Goal: Information Seeking & Learning: Learn about a topic

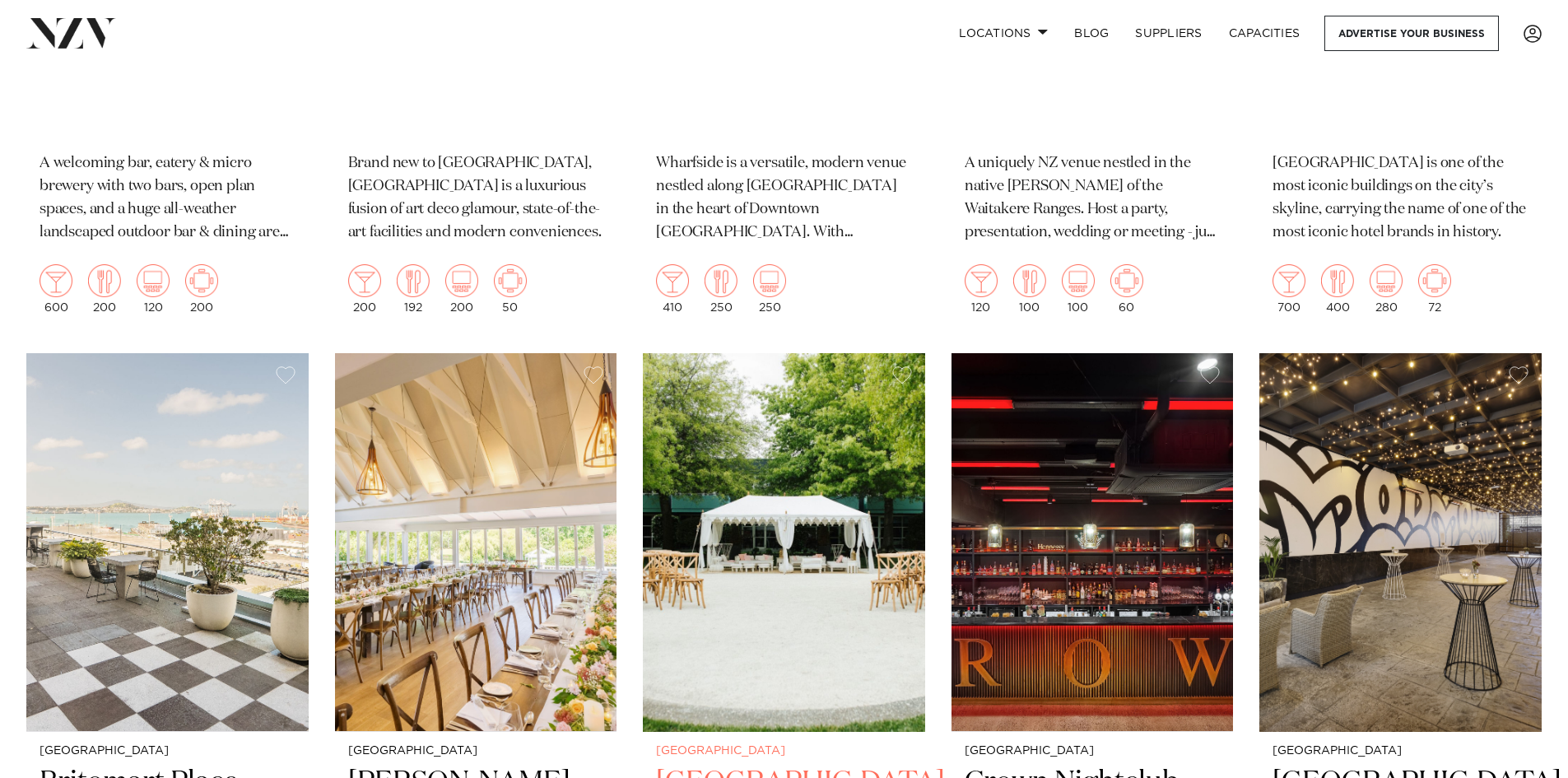
scroll to position [411, 0]
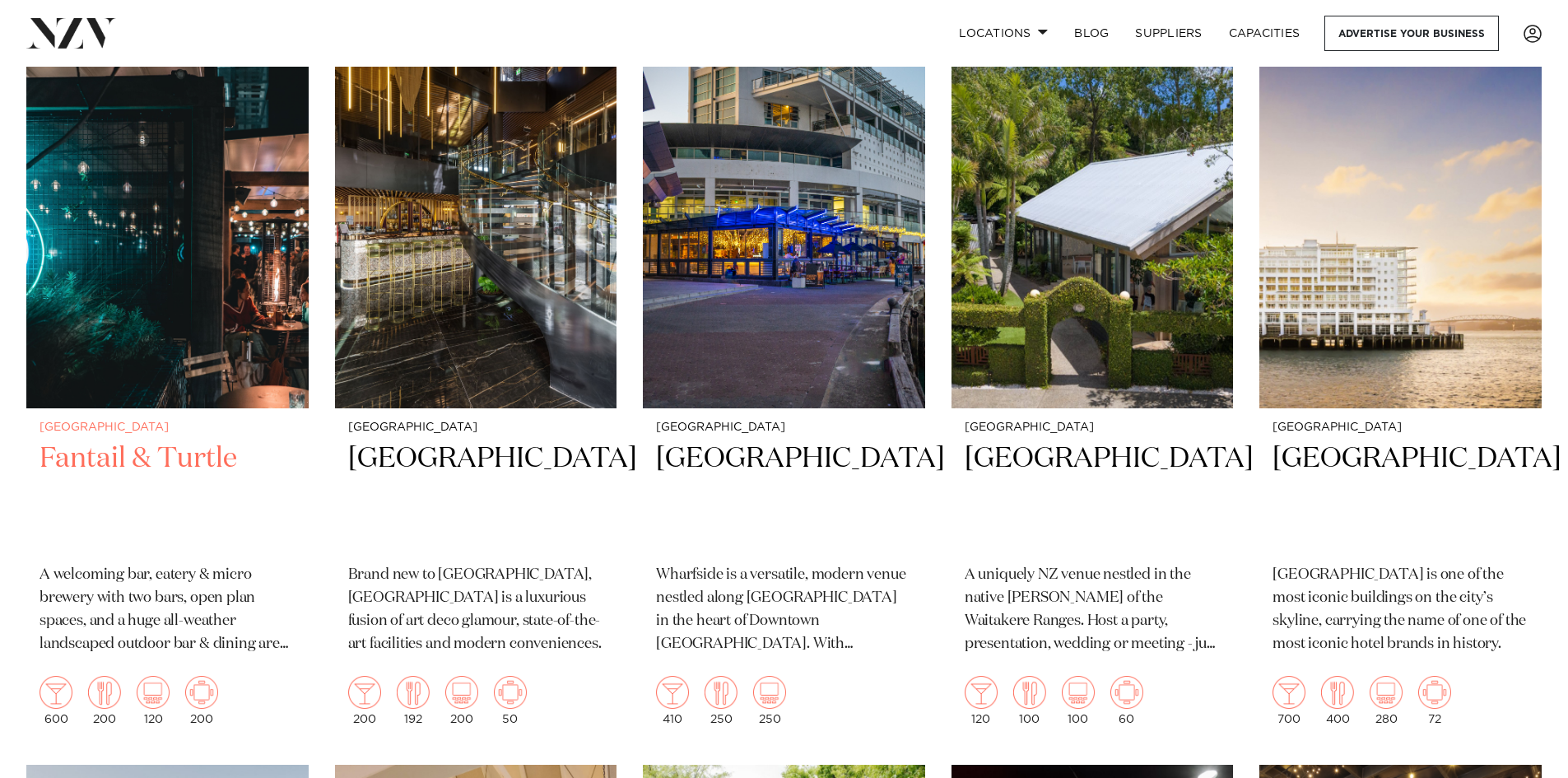
click at [71, 461] on h2 "Fantail & Turtle" at bounding box center [168, 495] width 256 height 111
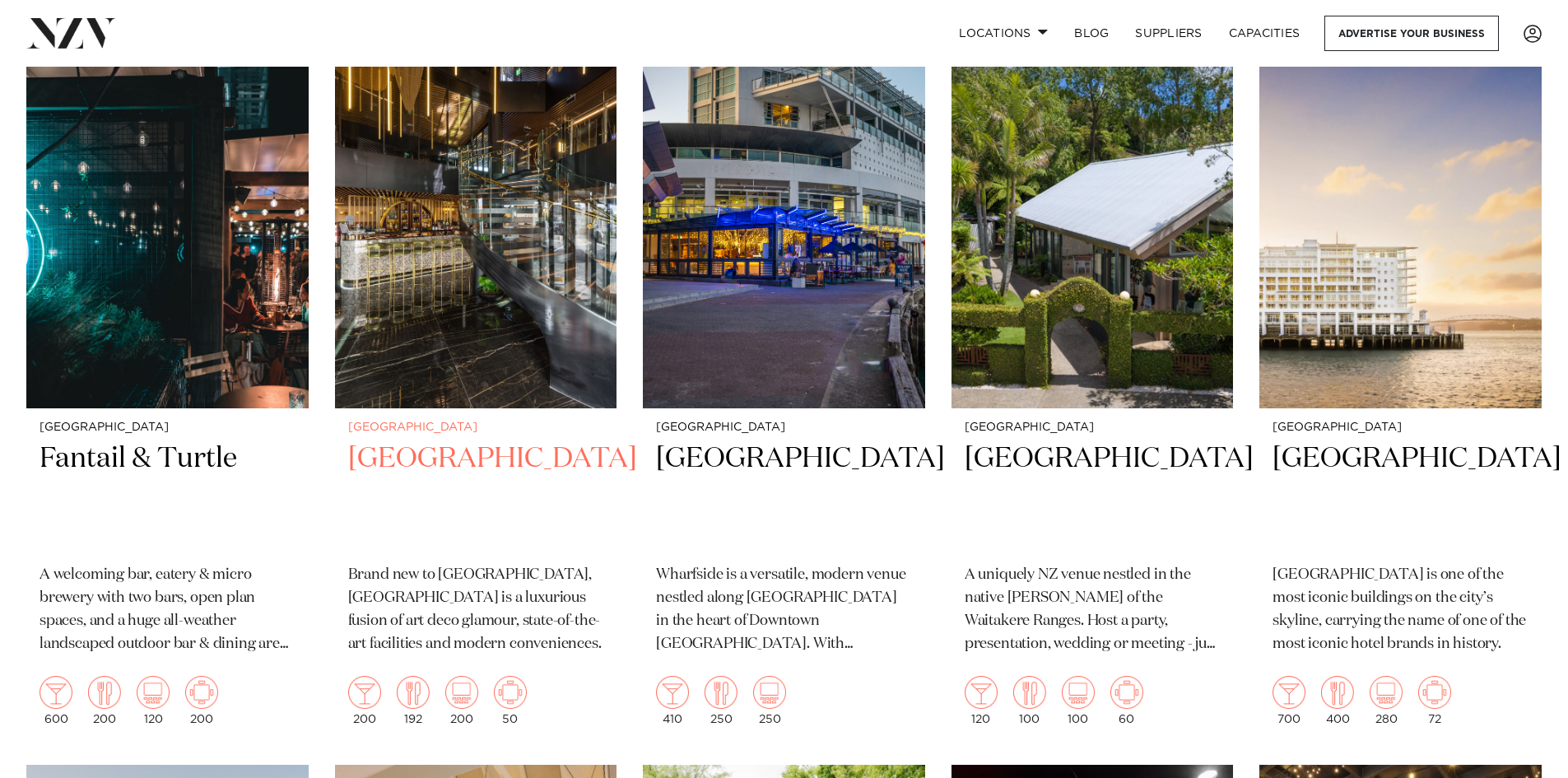
click at [459, 465] on h2 "SOHO Hotel Auckland" at bounding box center [476, 495] width 256 height 111
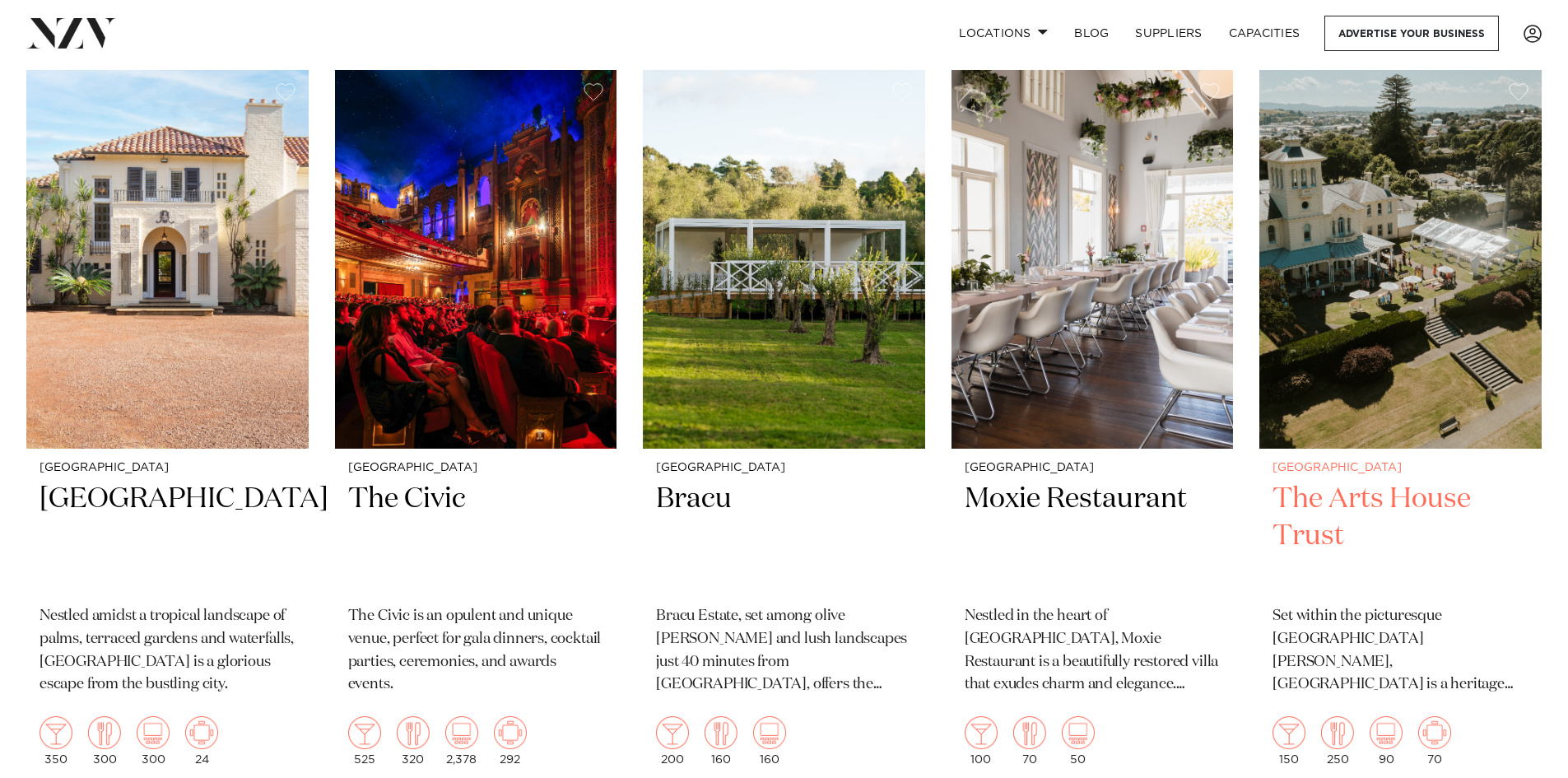
scroll to position [8393, 0]
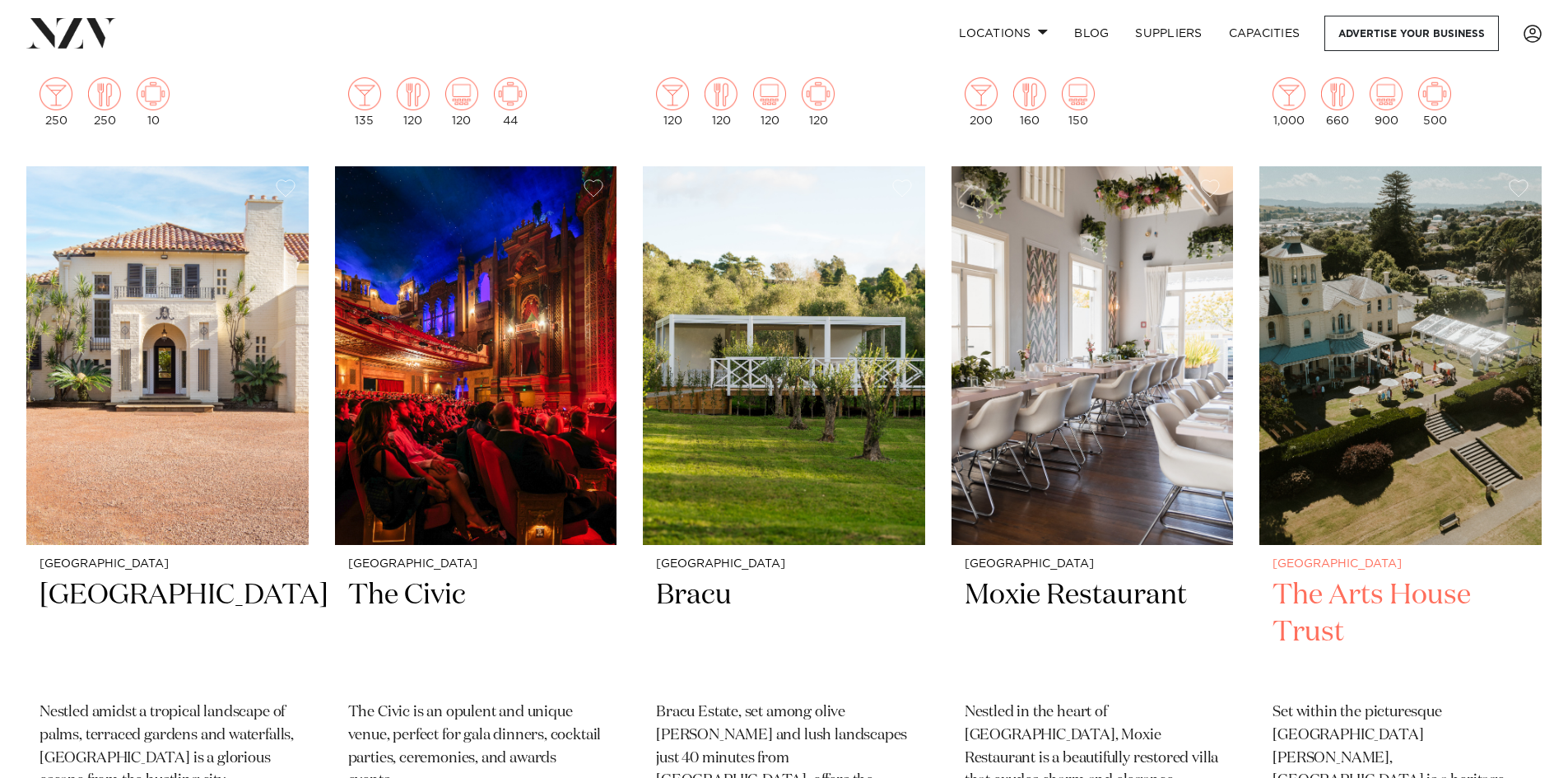
click at [1378, 558] on small "[GEOGRAPHIC_DATA]" at bounding box center [1399, 564] width 256 height 12
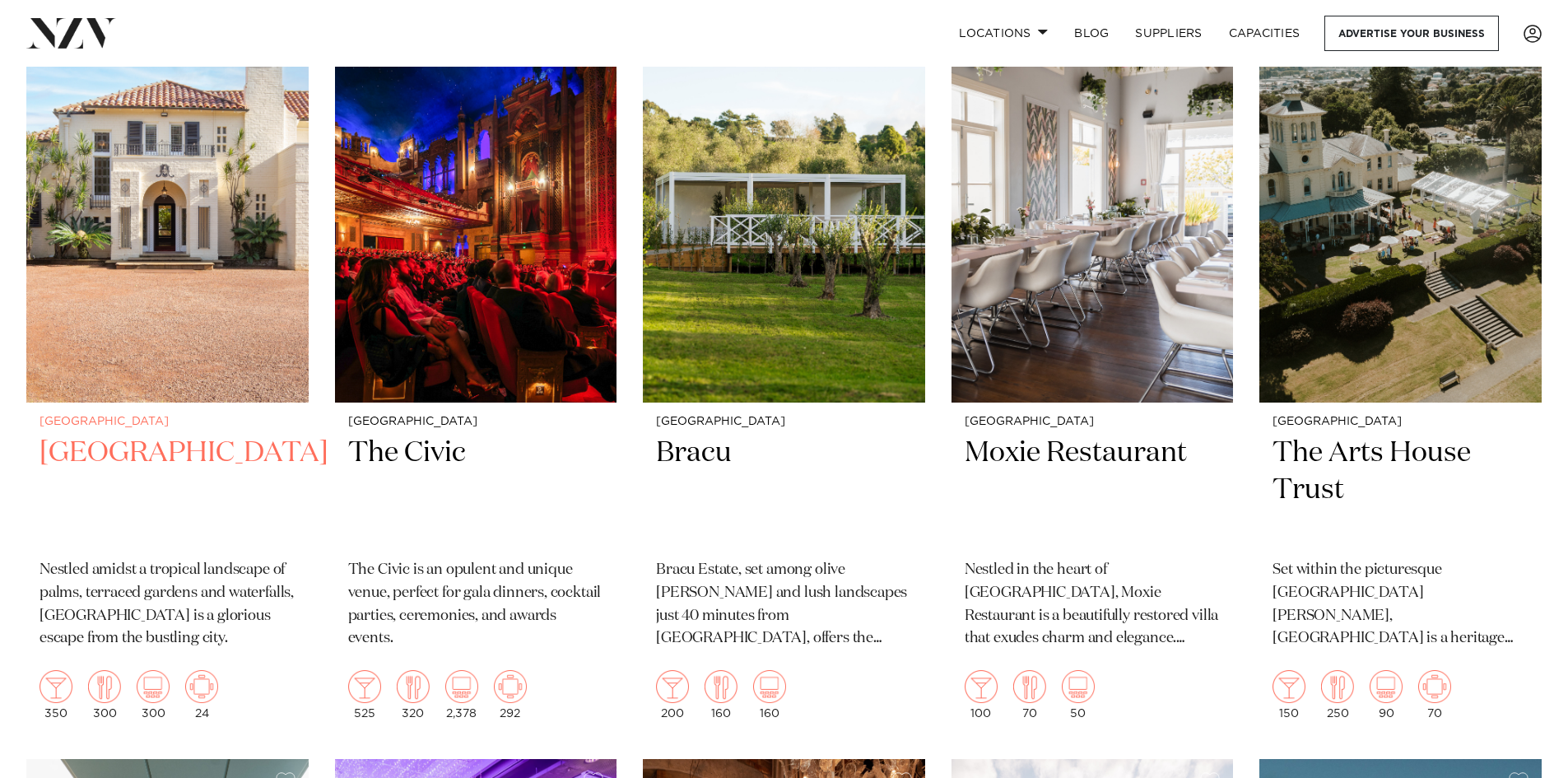
scroll to position [8439, 0]
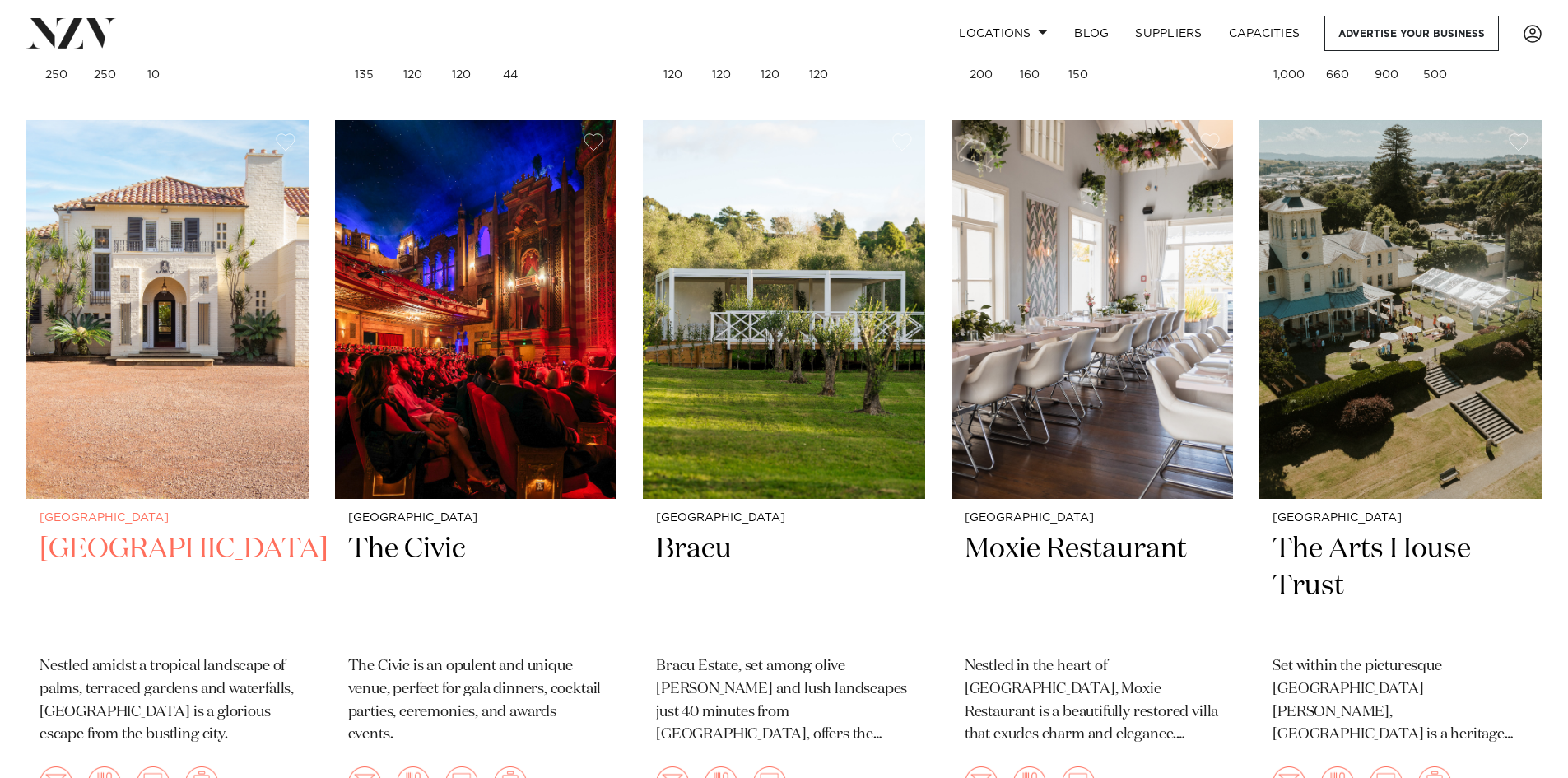
click at [101, 531] on h2 "[GEOGRAPHIC_DATA]" at bounding box center [168, 585] width 256 height 111
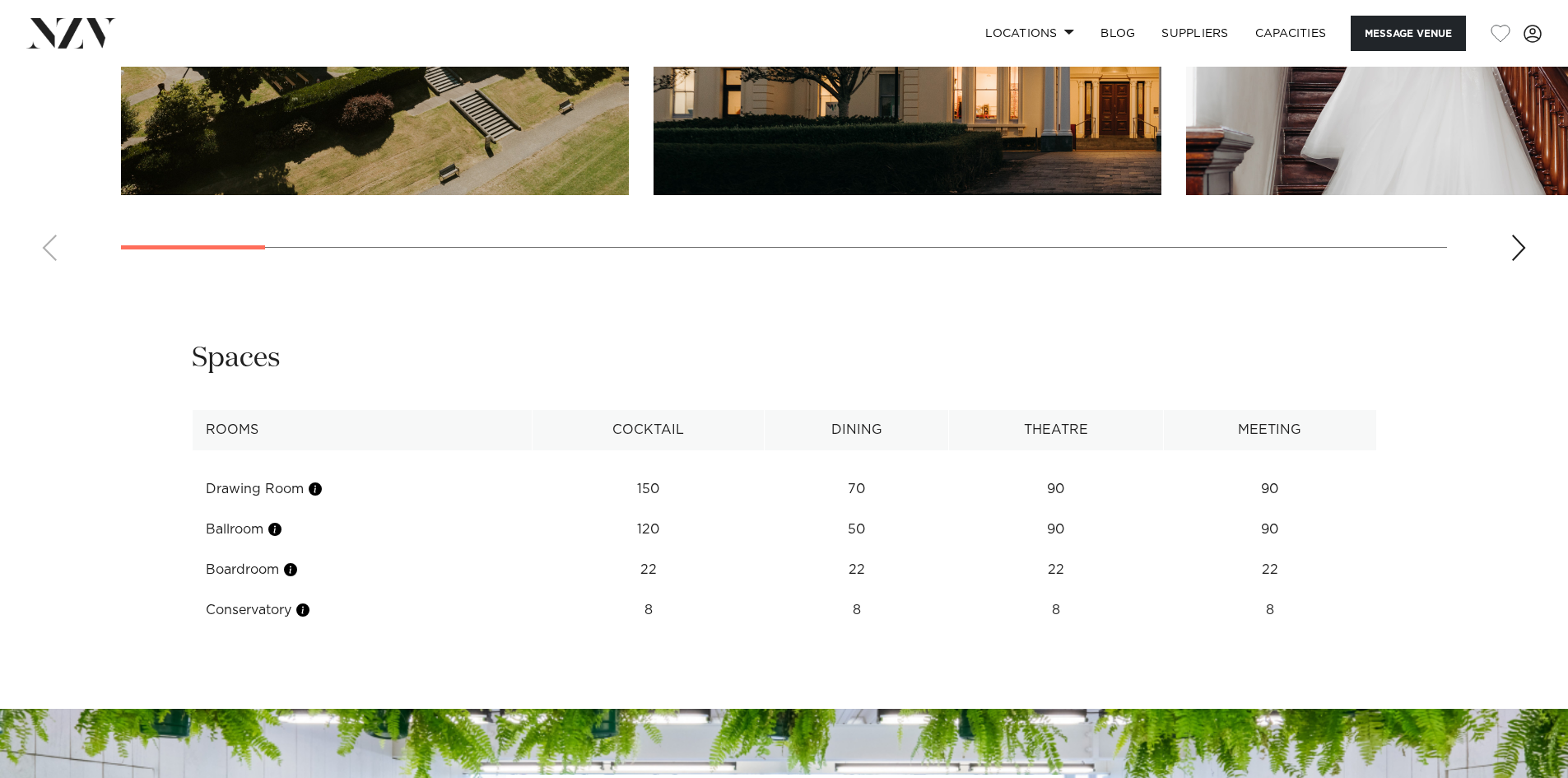
scroll to position [2140, 0]
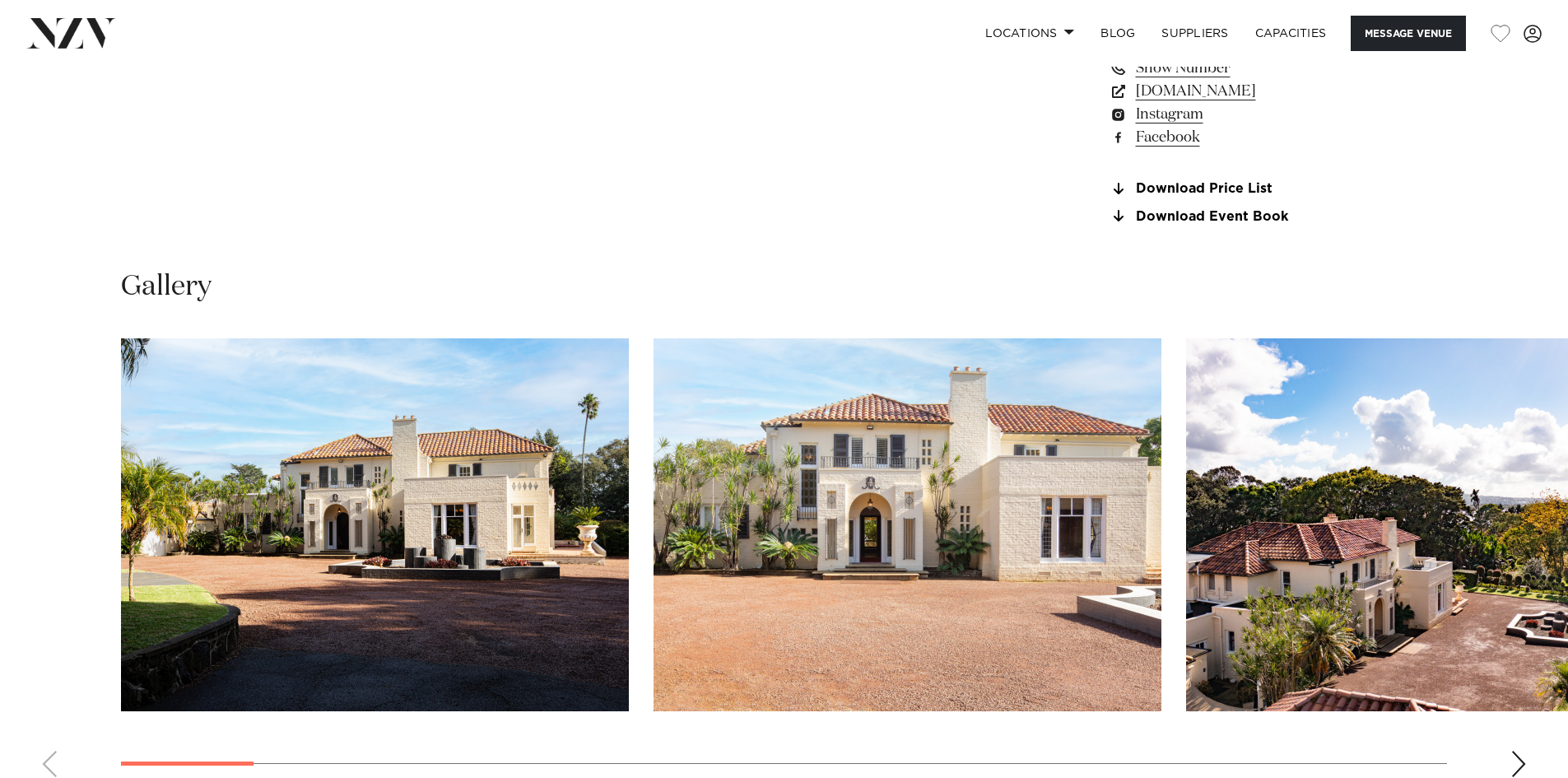
scroll to position [1563, 0]
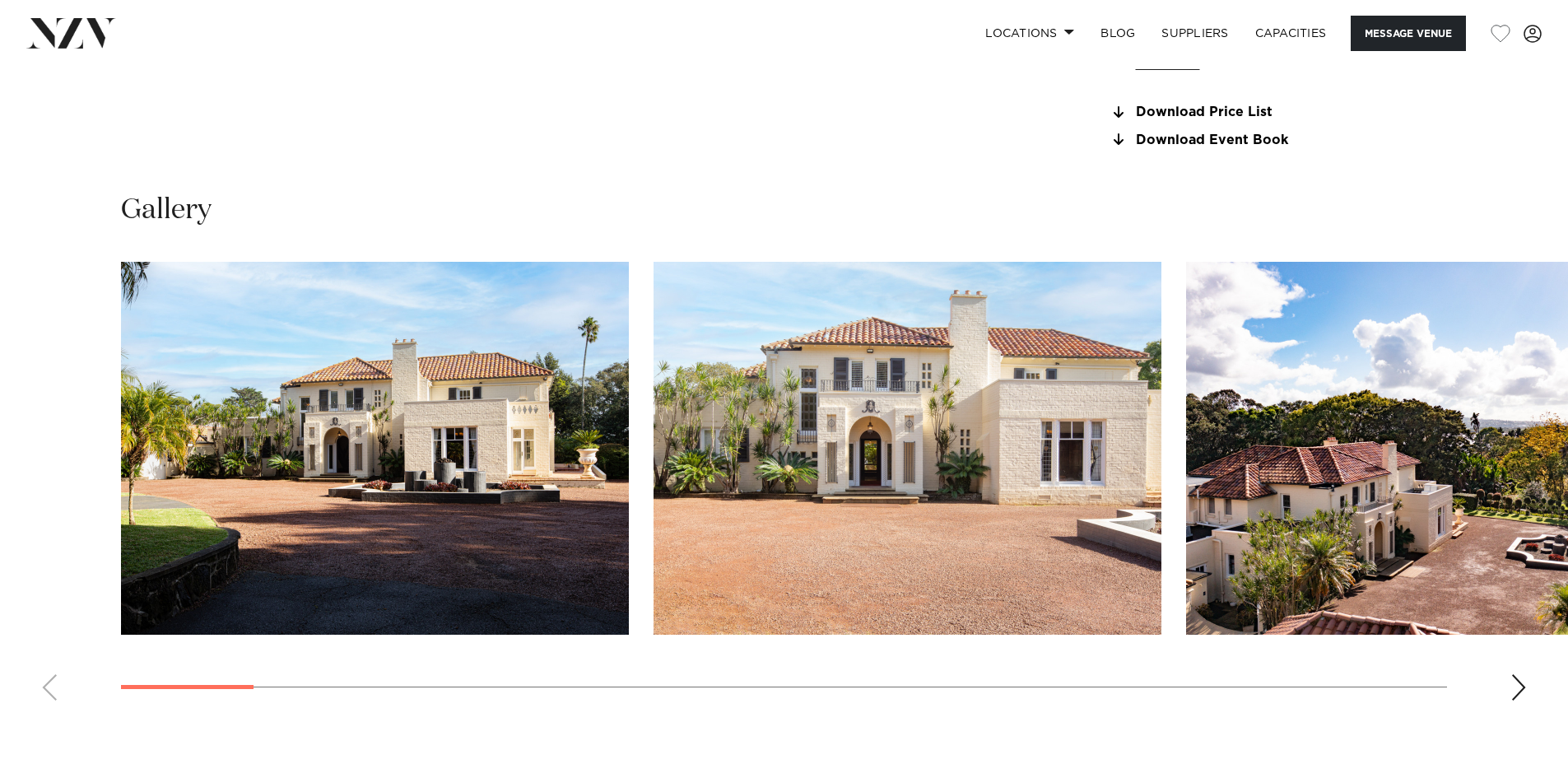
click at [1521, 685] on div "Next slide" at bounding box center [1518, 687] width 16 height 26
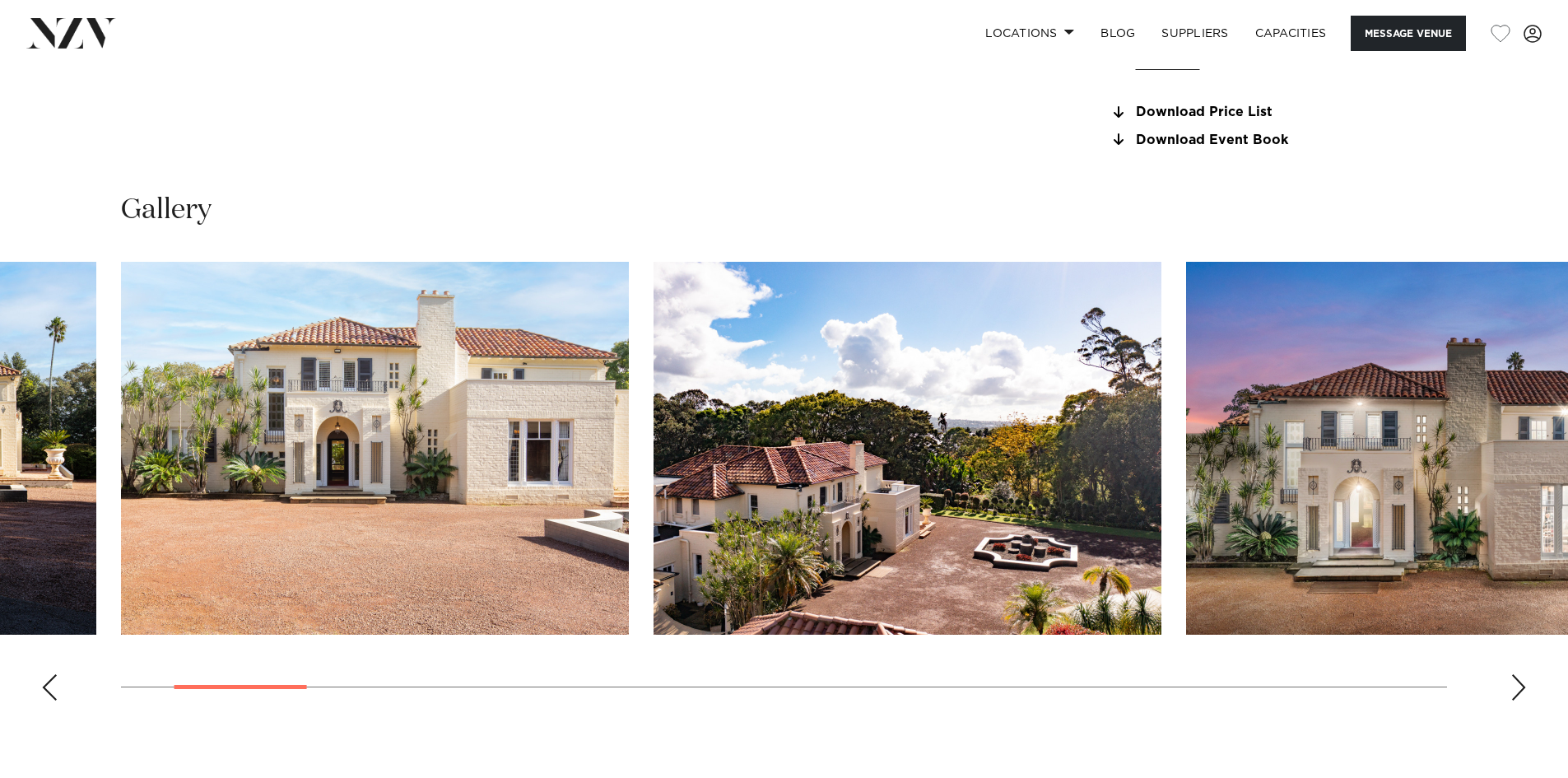
click at [1514, 684] on div "Next slide" at bounding box center [1518, 687] width 16 height 26
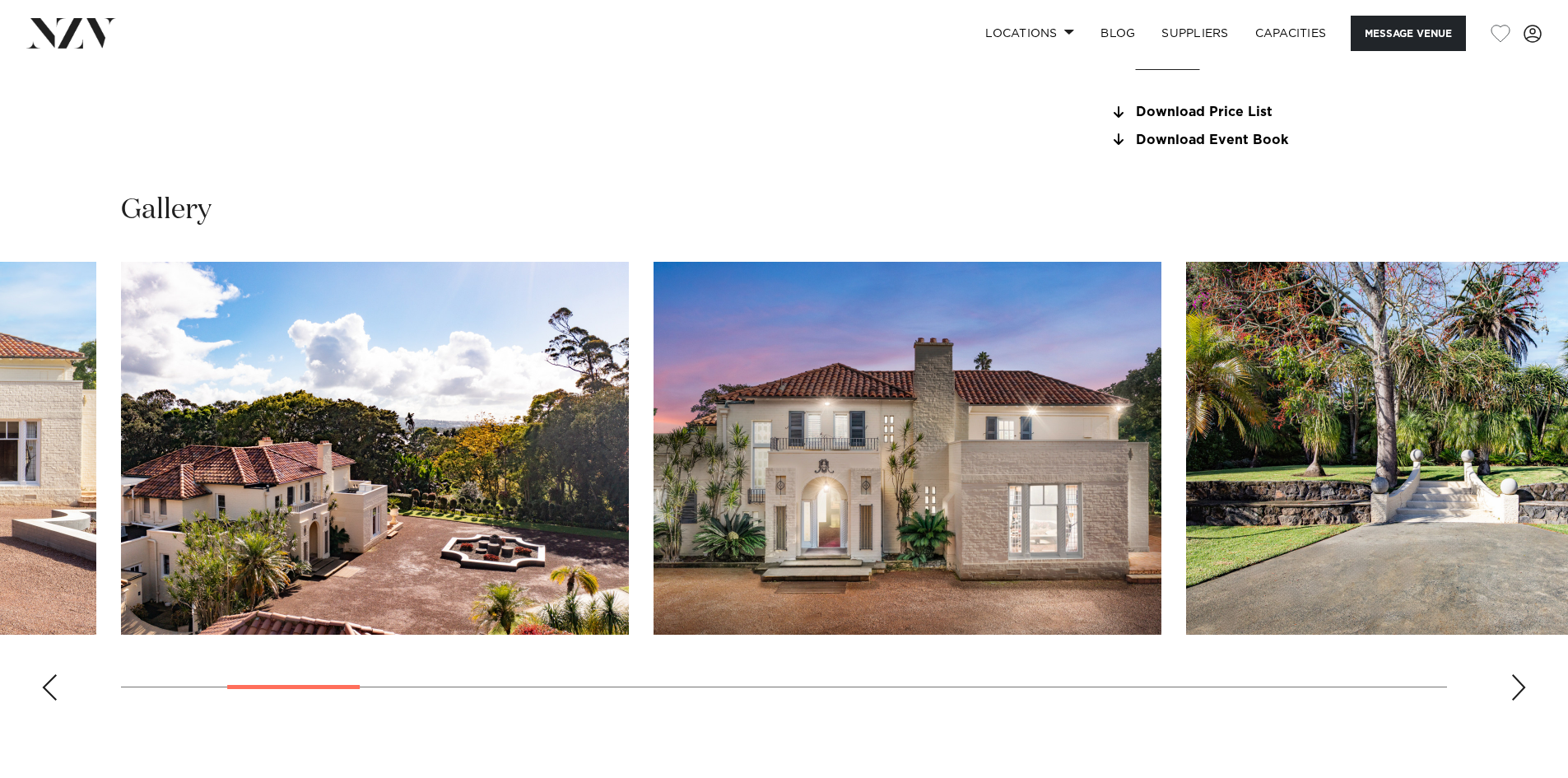
click at [1514, 684] on div "Next slide" at bounding box center [1518, 687] width 16 height 26
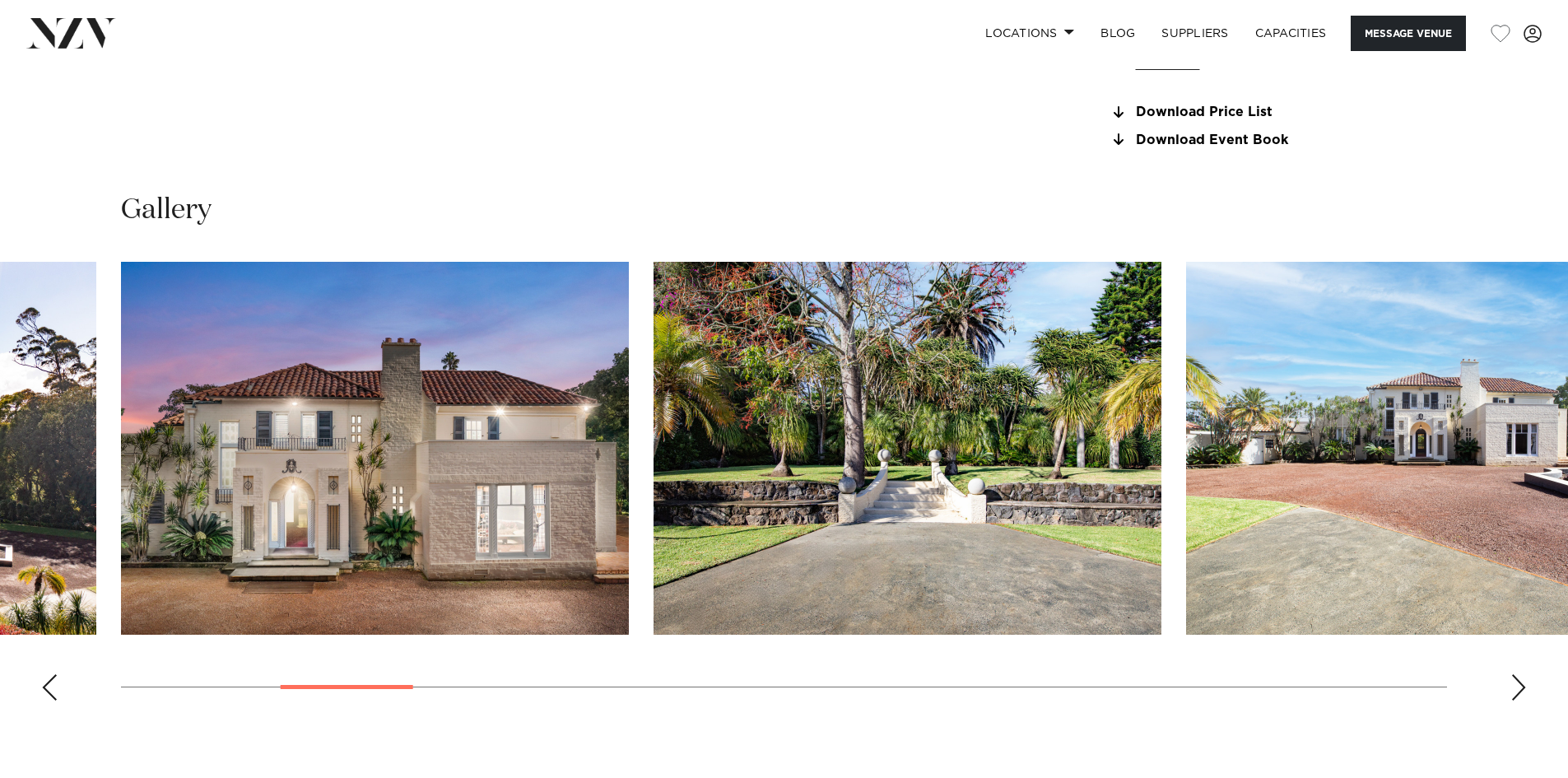
click at [1514, 684] on div "Next slide" at bounding box center [1518, 687] width 16 height 26
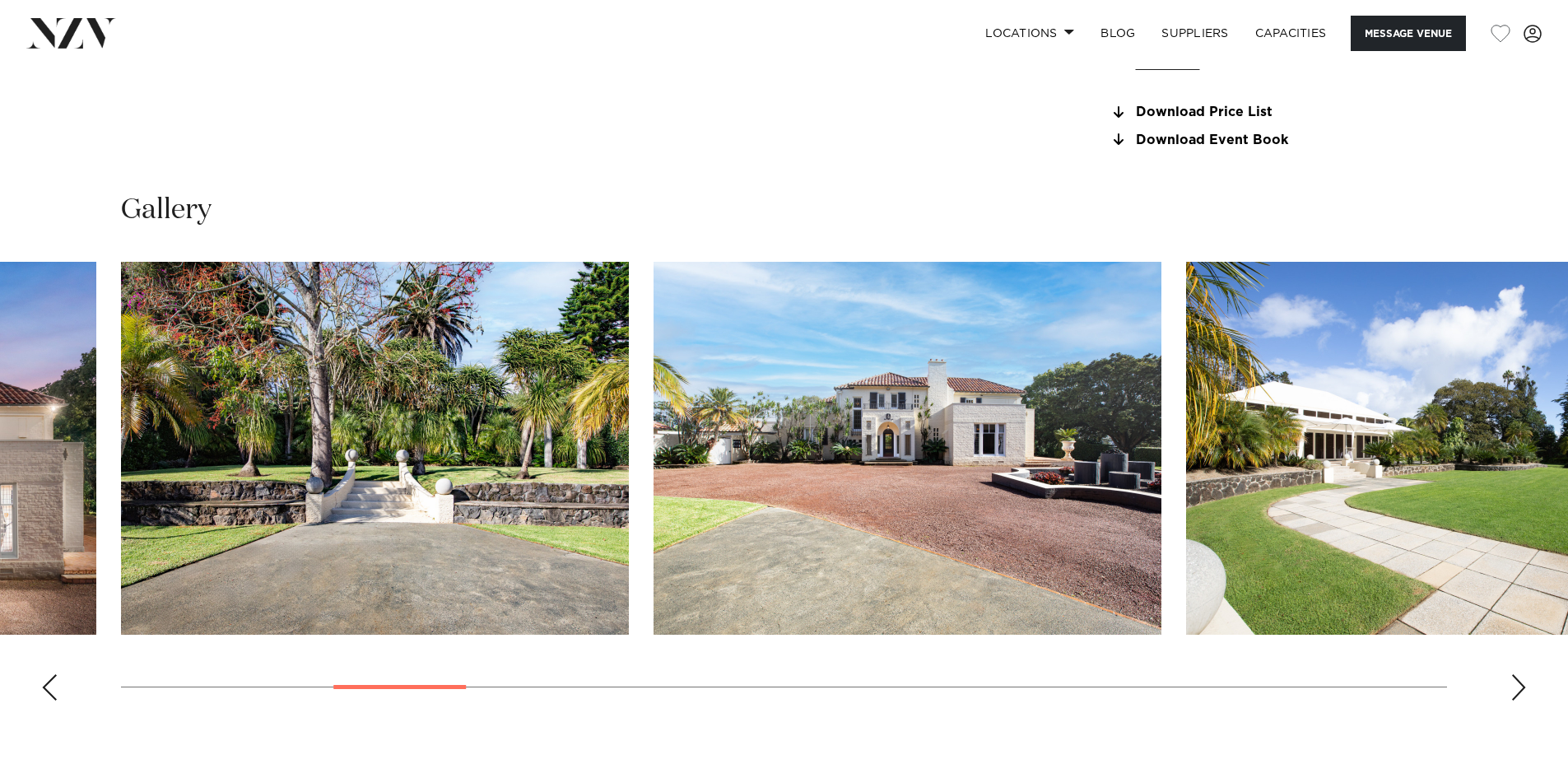
click at [1514, 684] on div "Next slide" at bounding box center [1518, 687] width 16 height 26
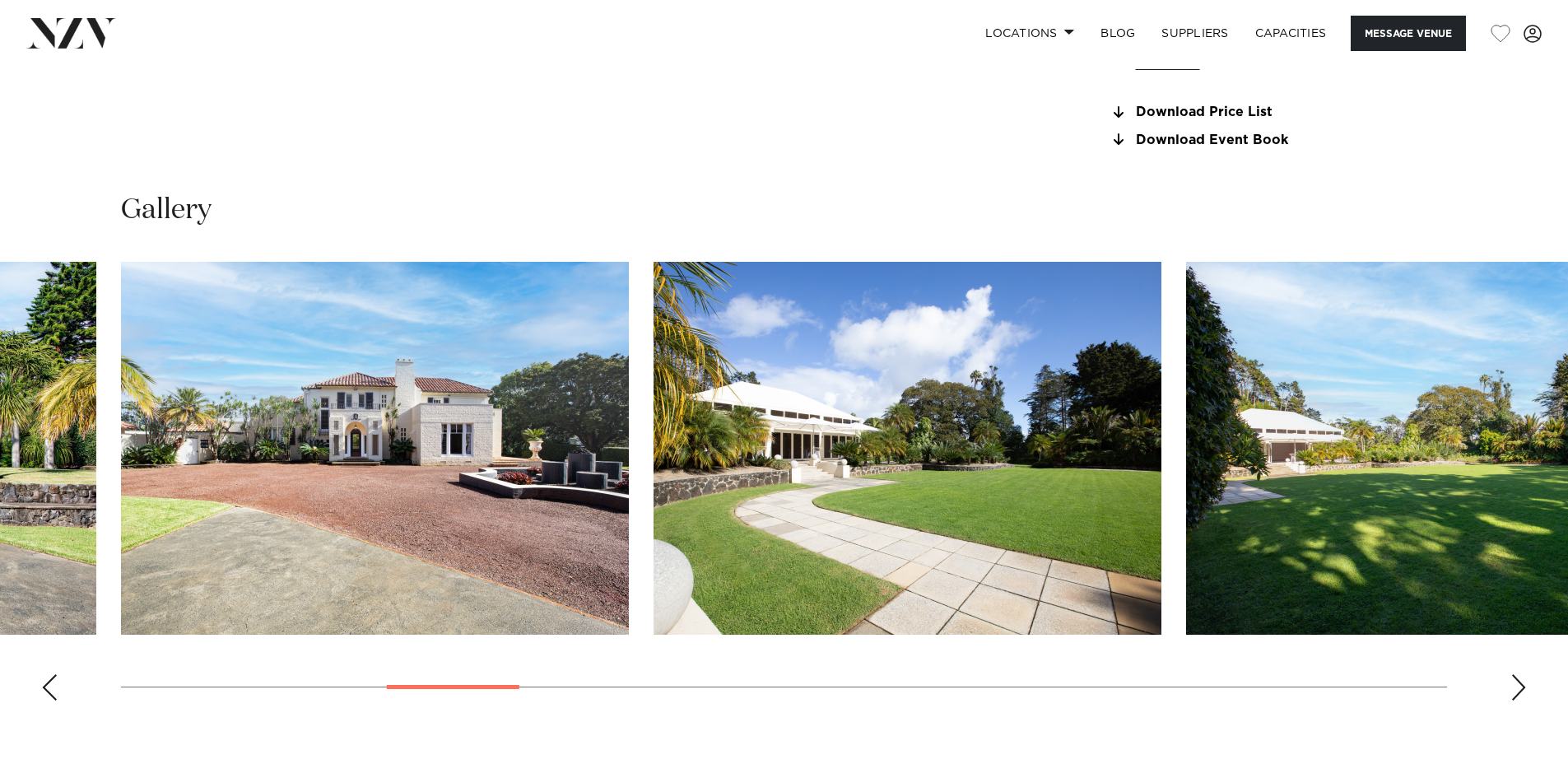
click at [1514, 684] on div "Next slide" at bounding box center [1518, 687] width 16 height 26
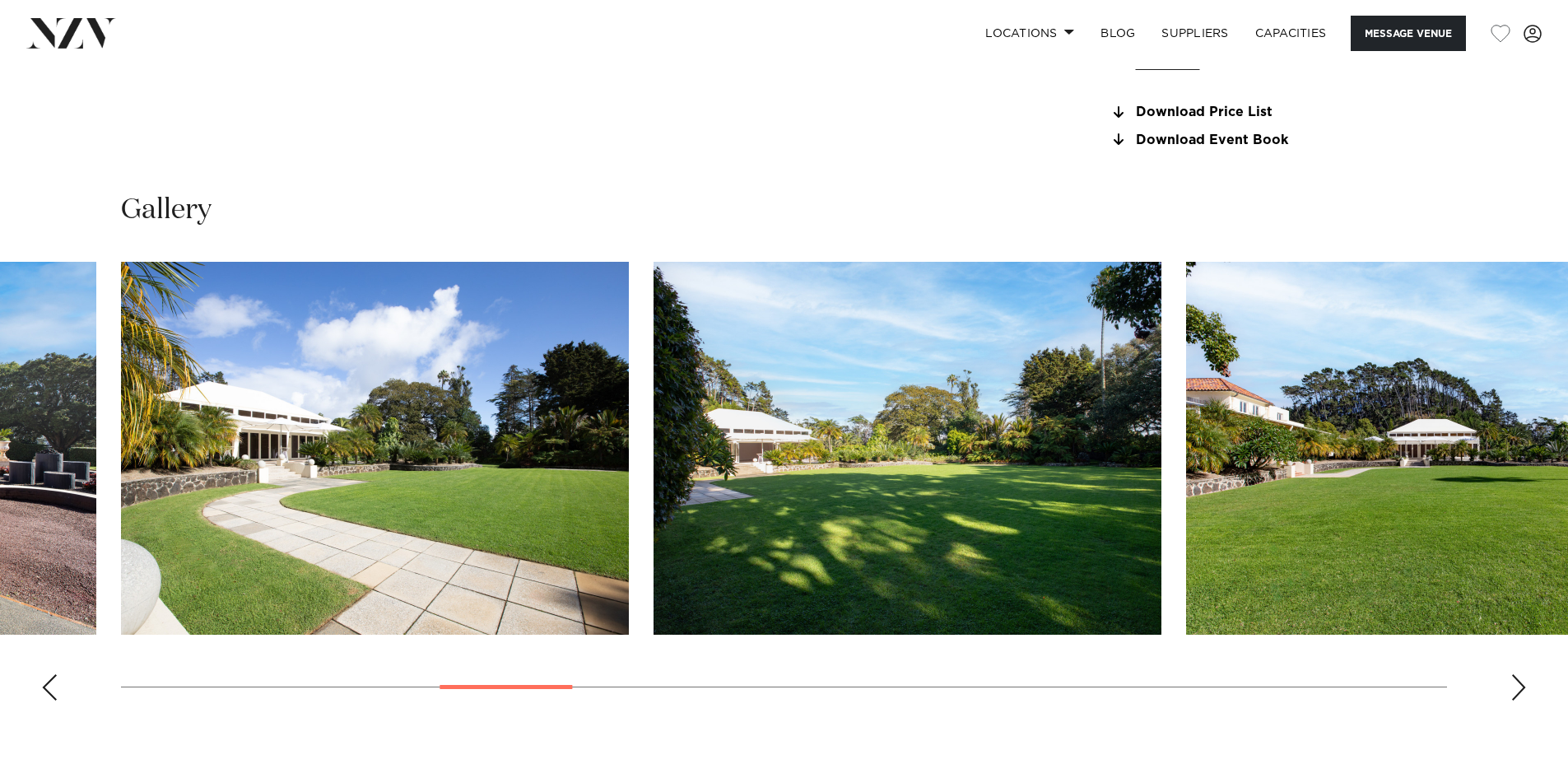
click at [1514, 684] on div "Next slide" at bounding box center [1518, 687] width 16 height 26
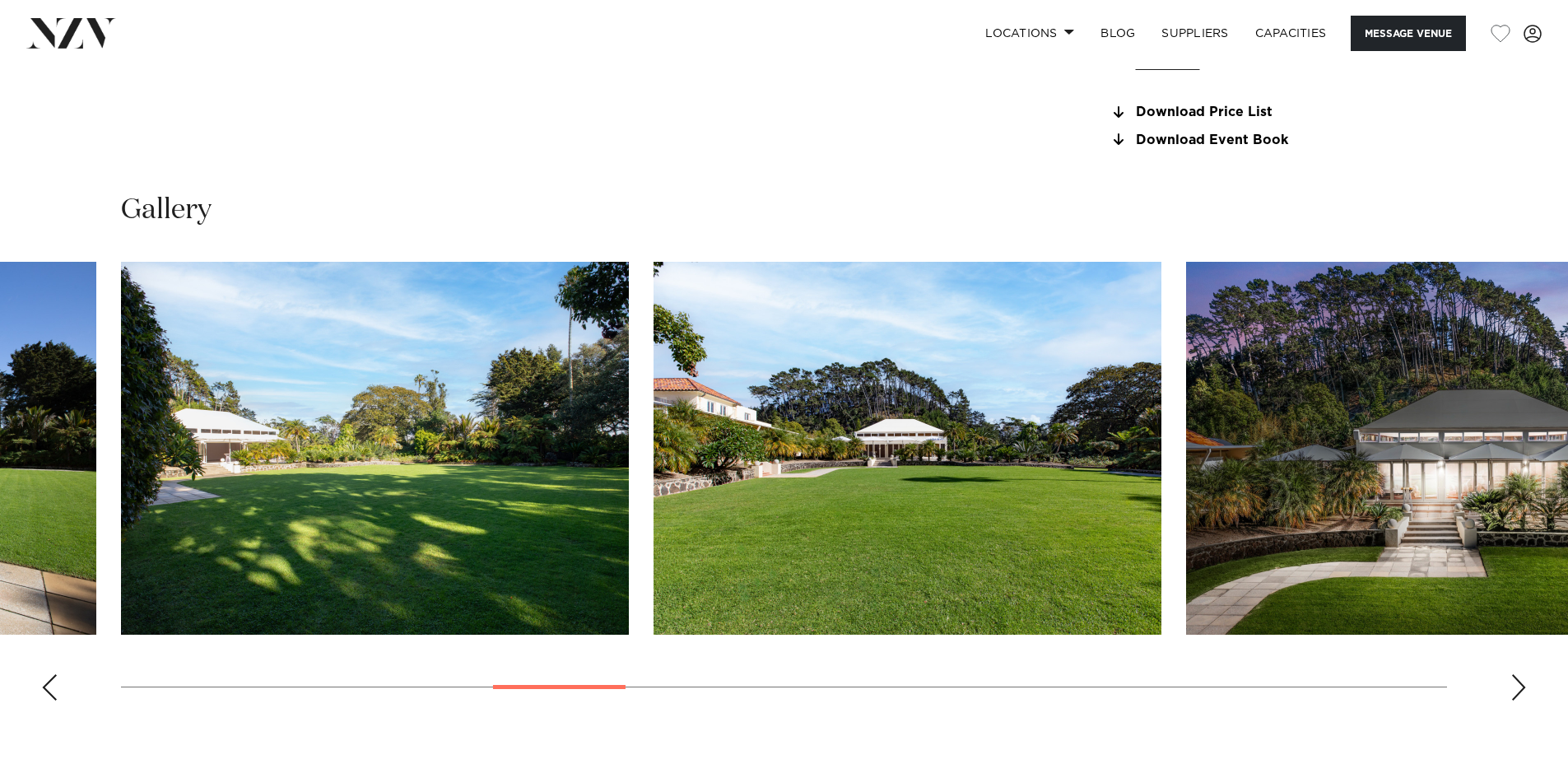
click at [1514, 684] on div "Next slide" at bounding box center [1518, 687] width 16 height 26
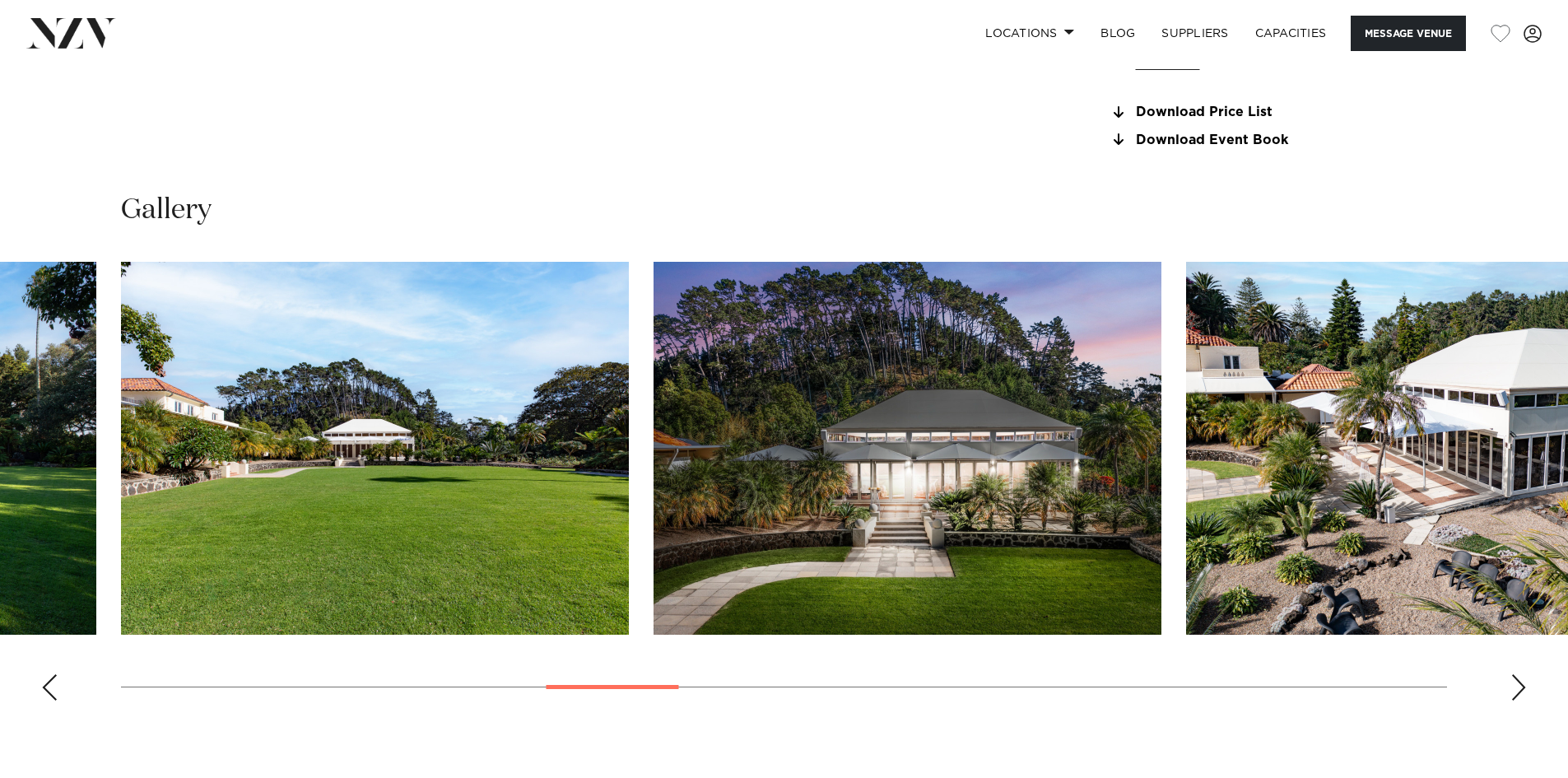
click at [1514, 684] on div "Next slide" at bounding box center [1518, 687] width 16 height 26
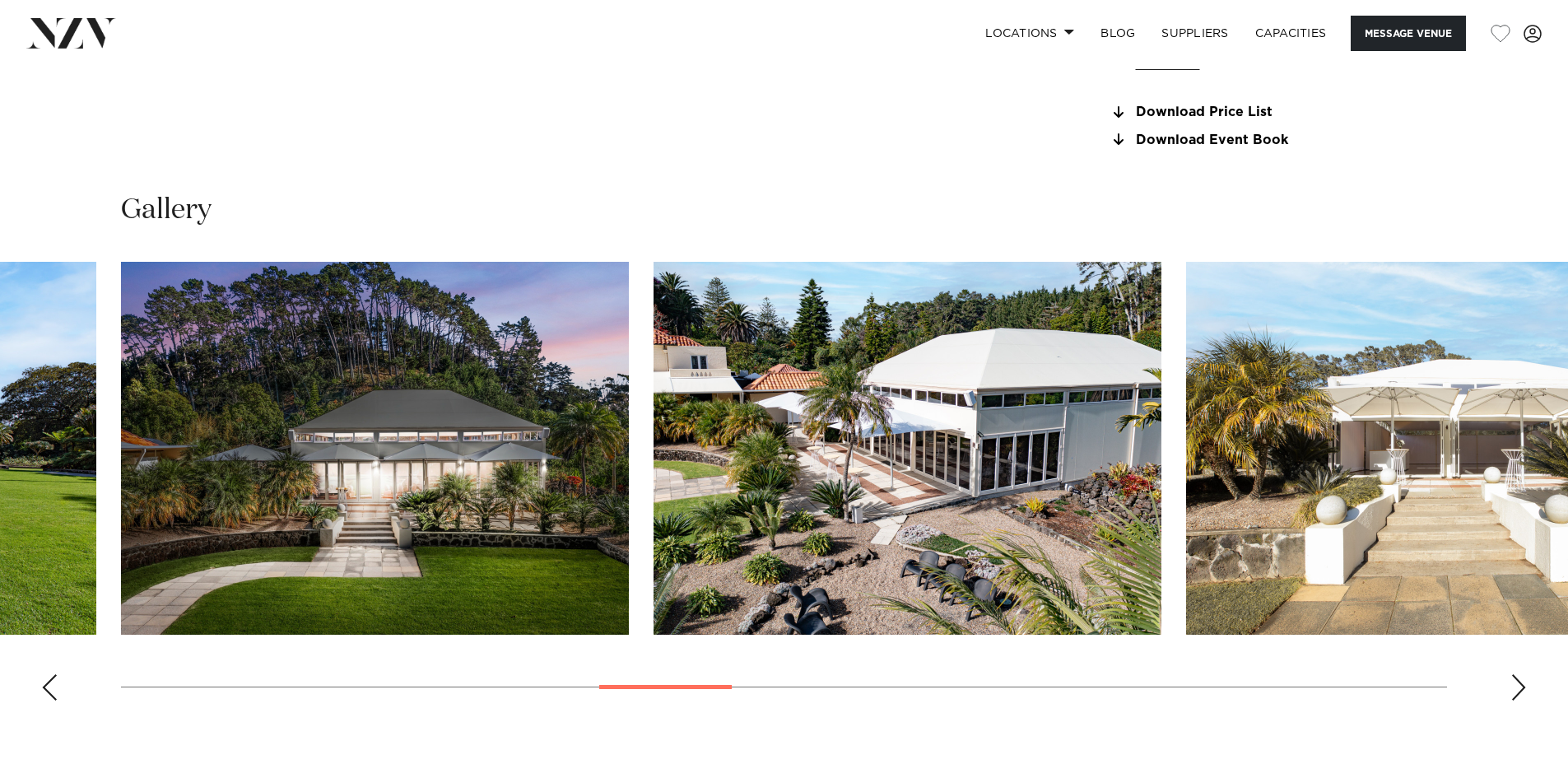
click at [1514, 684] on div "Next slide" at bounding box center [1518, 687] width 16 height 26
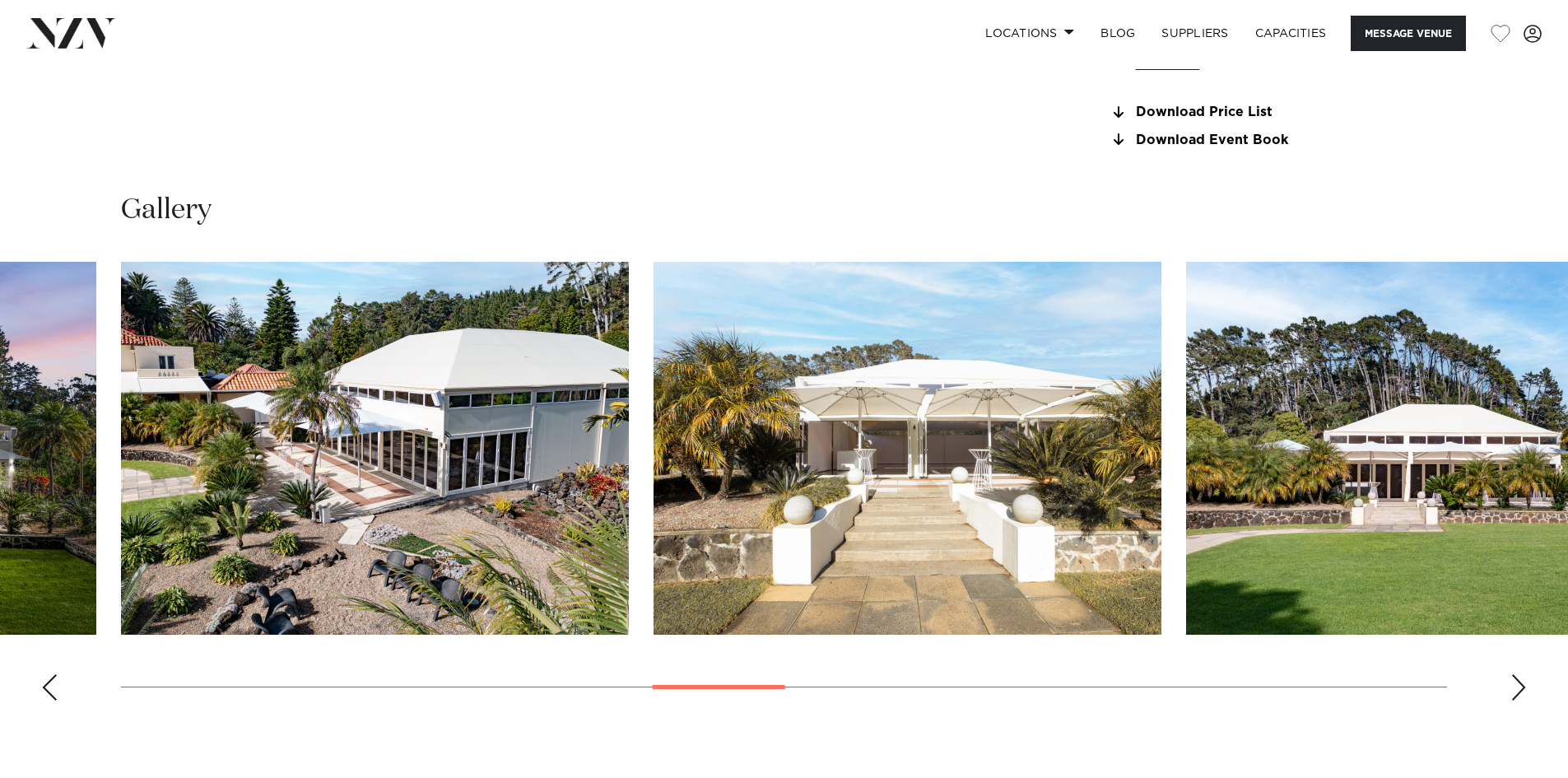
click at [1514, 684] on div "Next slide" at bounding box center [1518, 687] width 16 height 26
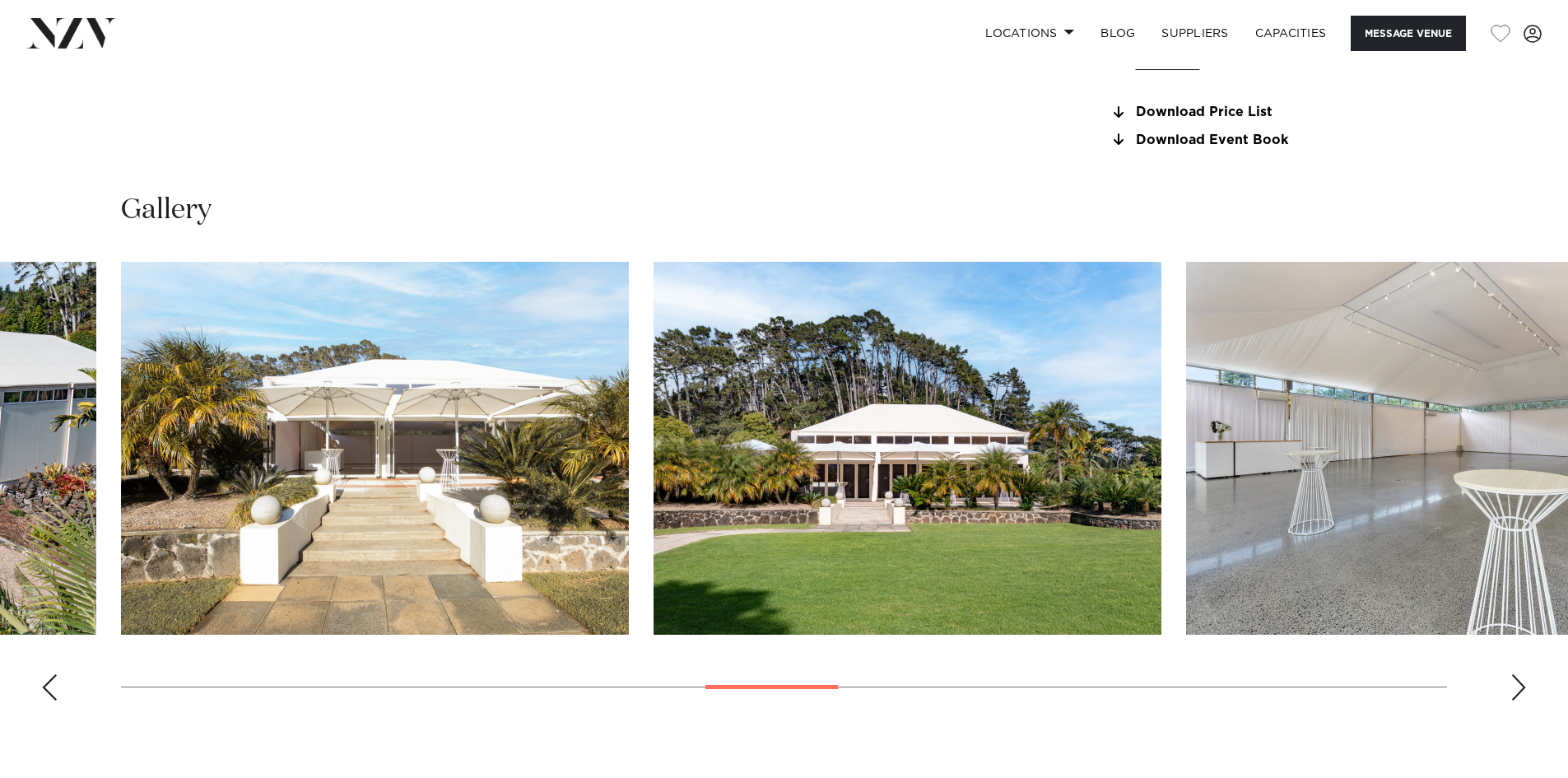
click at [1514, 684] on div "Next slide" at bounding box center [1518, 687] width 16 height 26
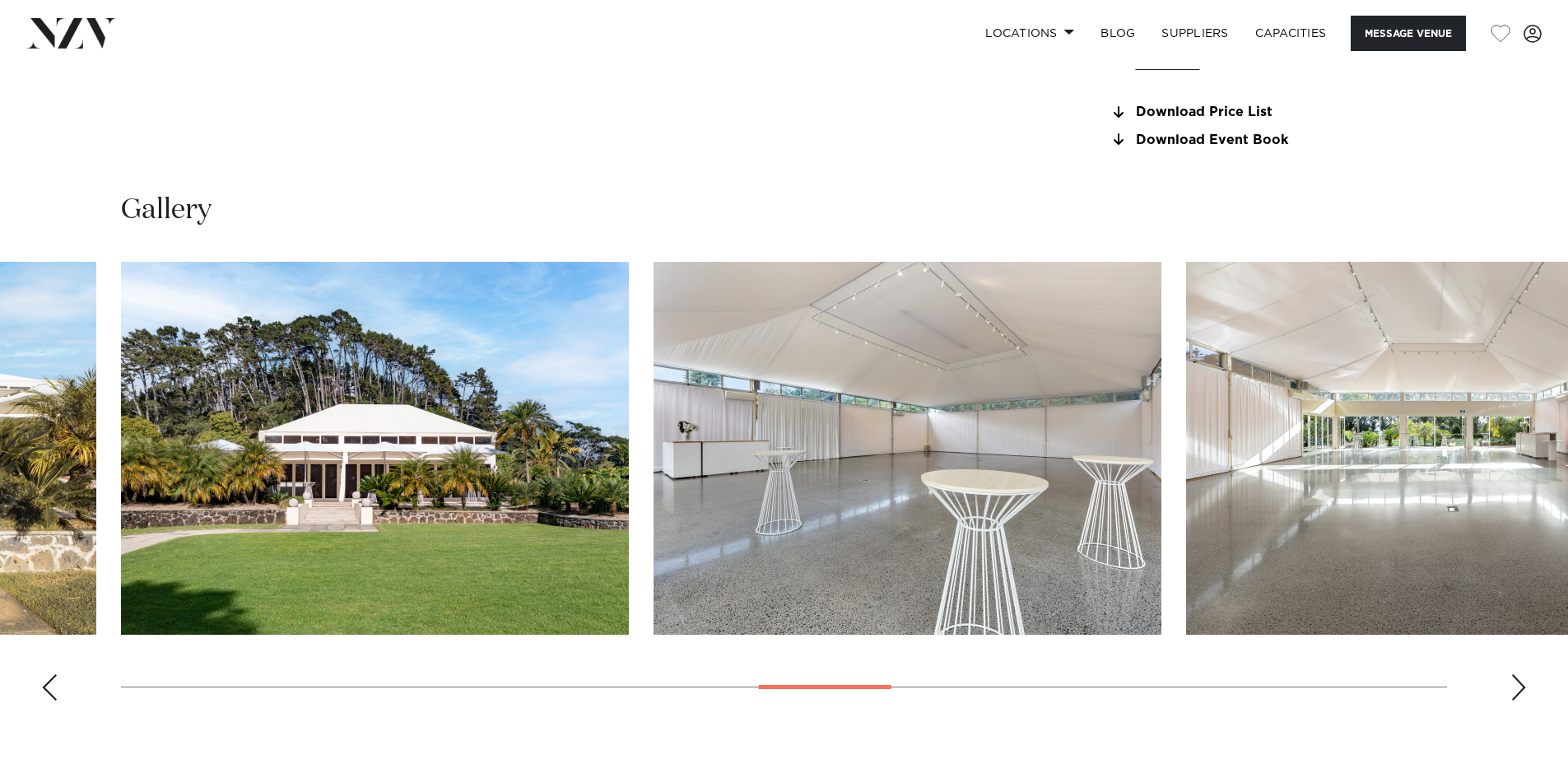
click at [1514, 684] on div "Next slide" at bounding box center [1518, 687] width 16 height 26
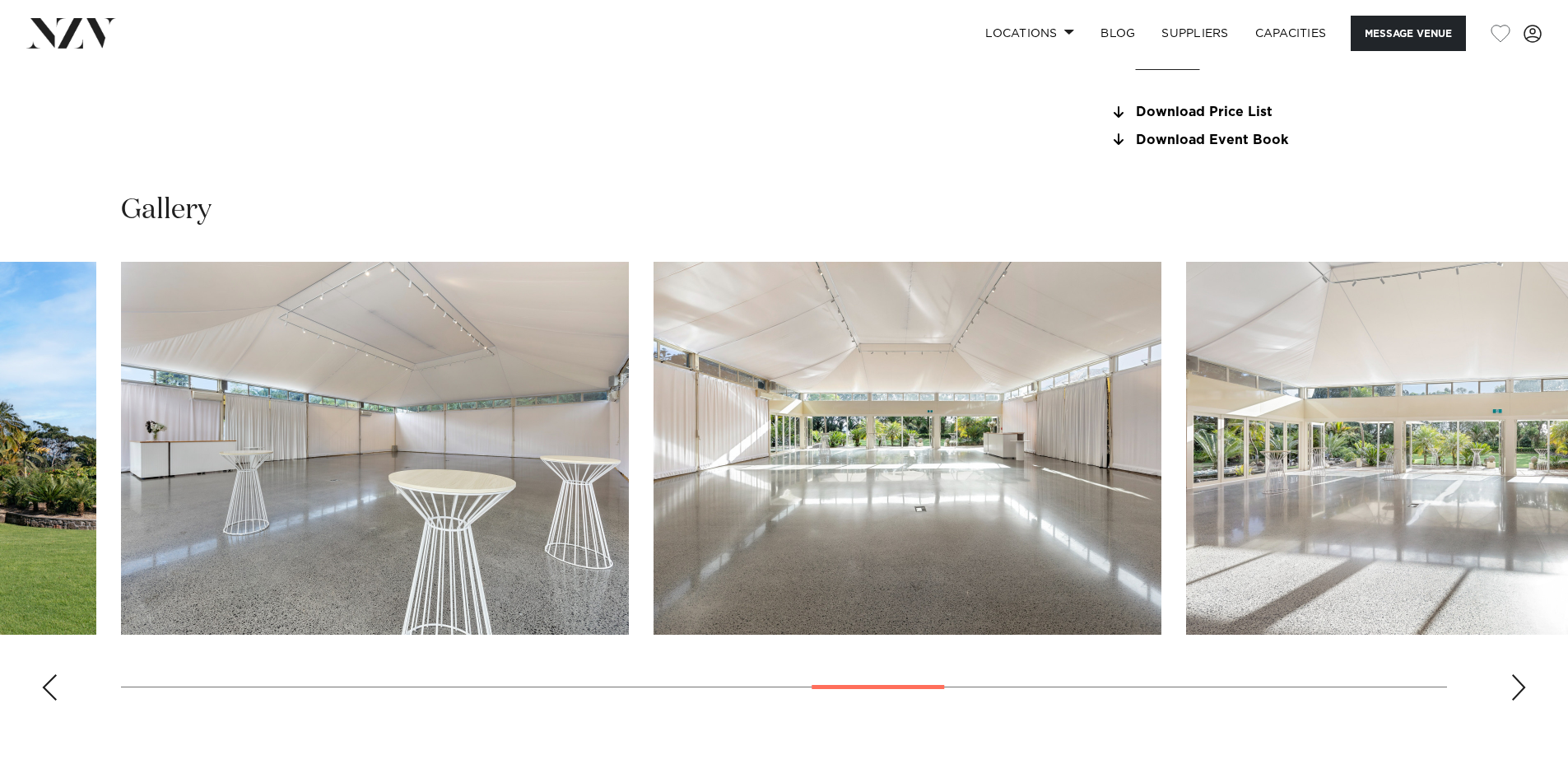
click at [1514, 684] on div "Next slide" at bounding box center [1518, 687] width 16 height 26
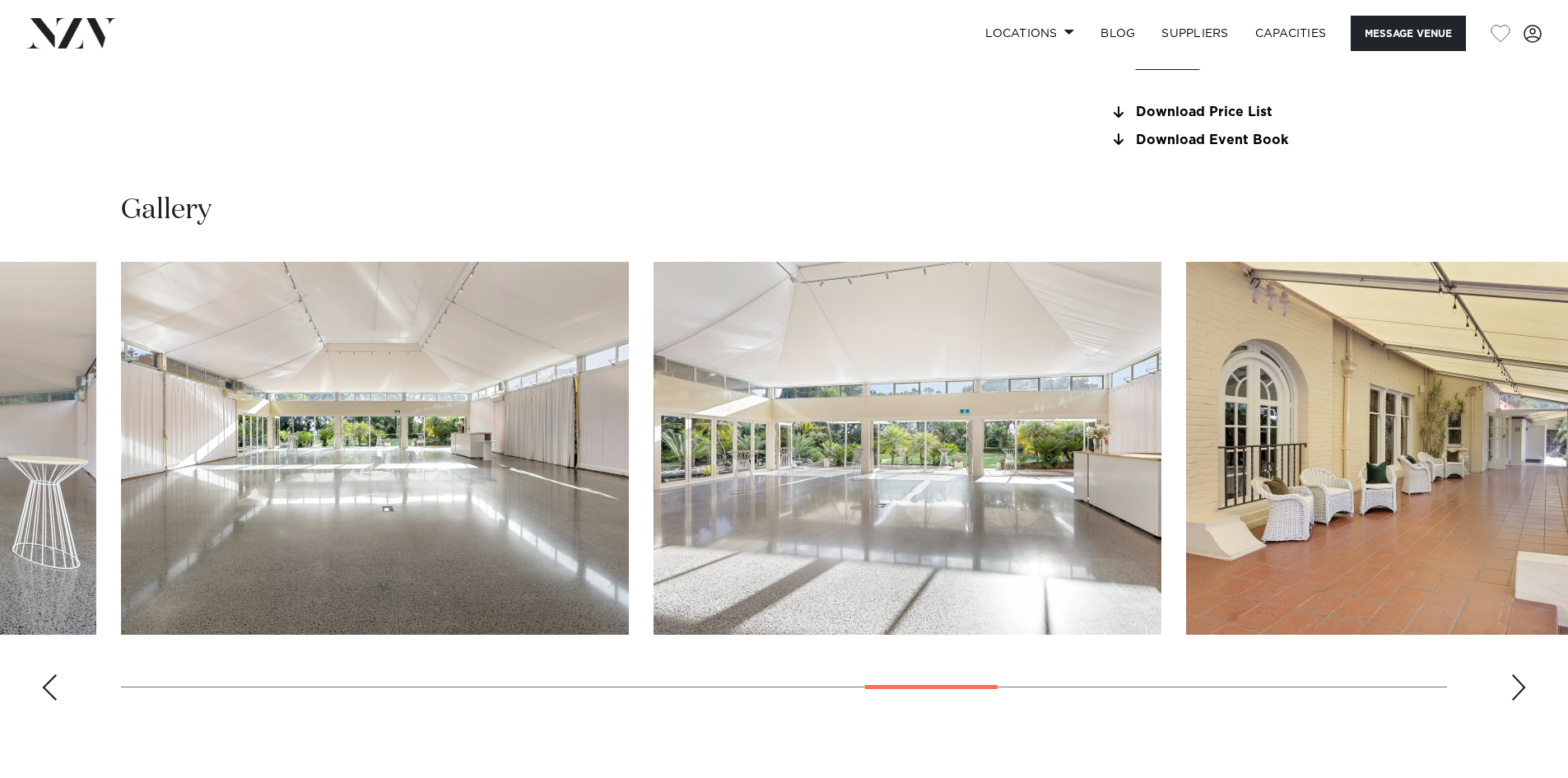
click at [1514, 684] on div "Next slide" at bounding box center [1518, 687] width 16 height 26
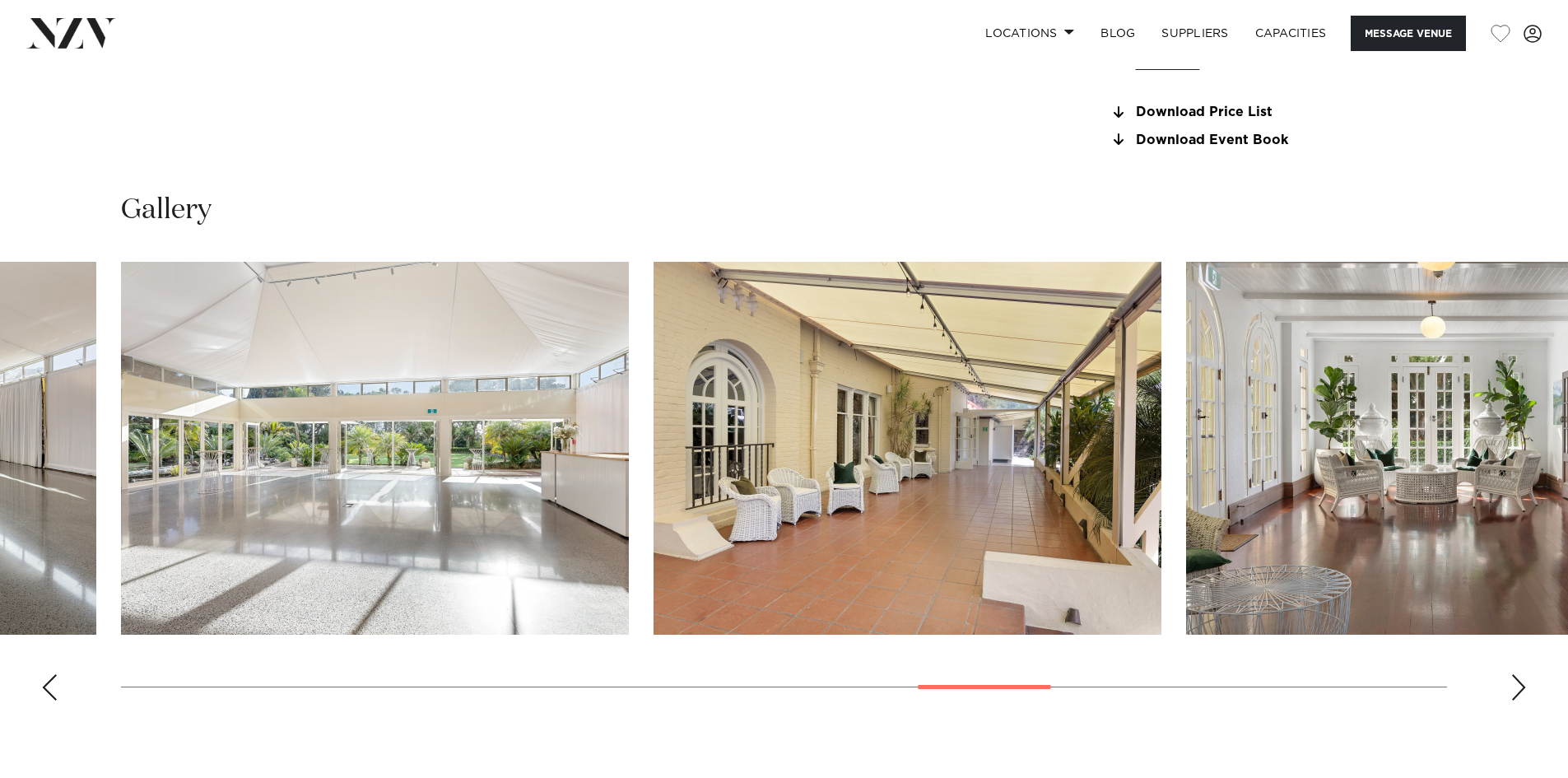
click at [1514, 684] on div "Next slide" at bounding box center [1518, 687] width 16 height 26
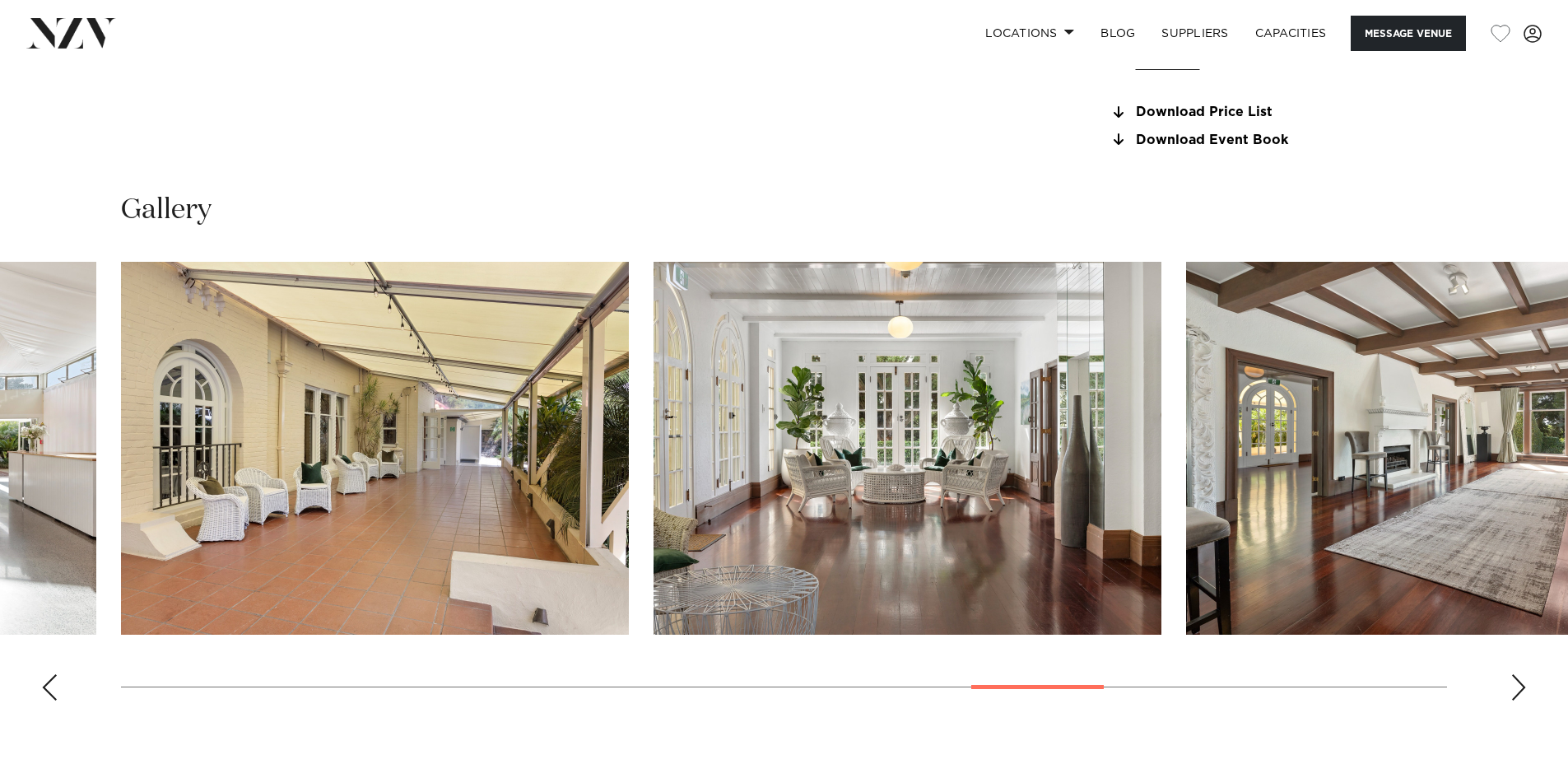
click at [1514, 684] on div "Next slide" at bounding box center [1518, 687] width 16 height 26
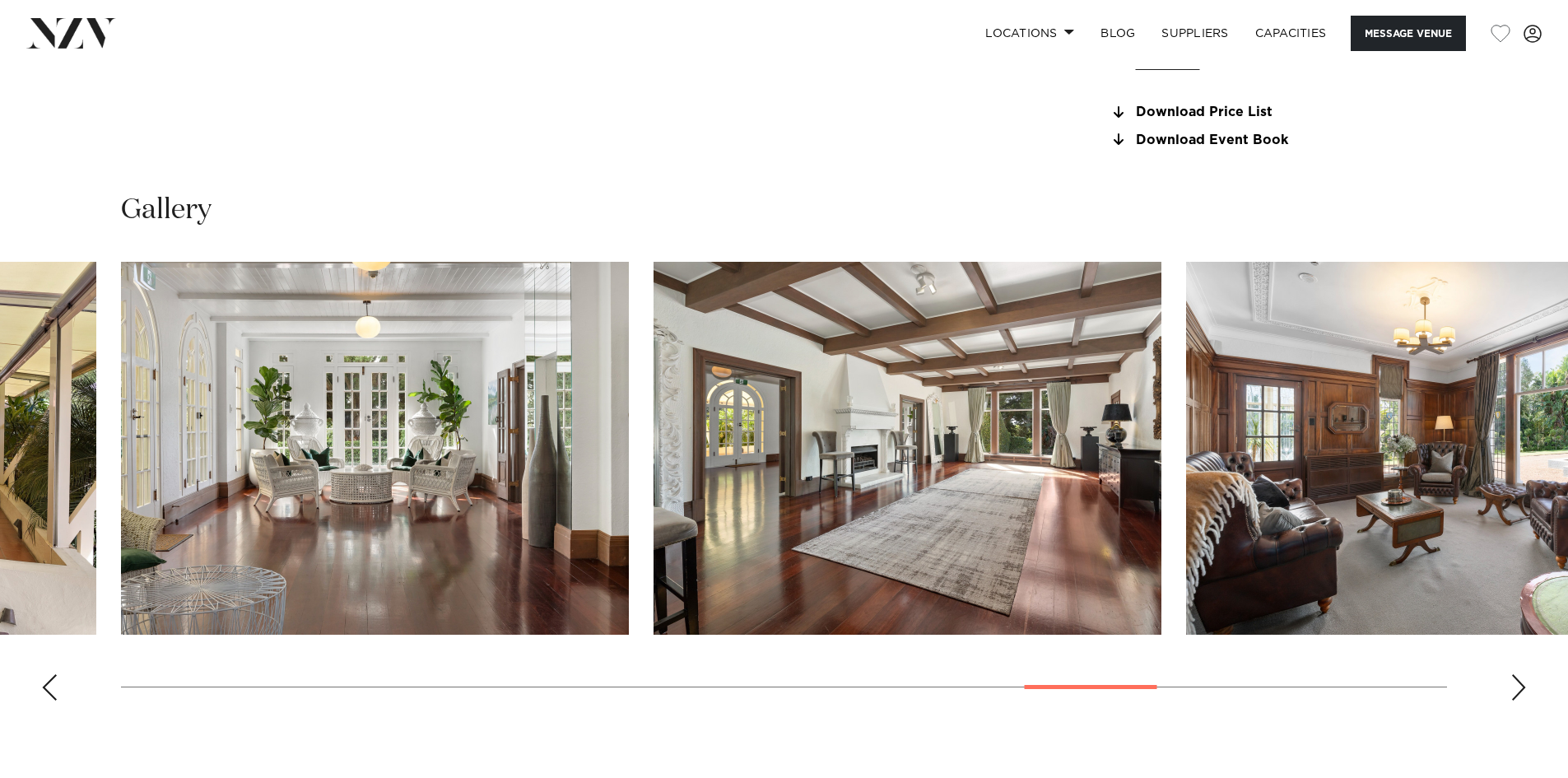
click at [1514, 684] on div "Next slide" at bounding box center [1518, 687] width 16 height 26
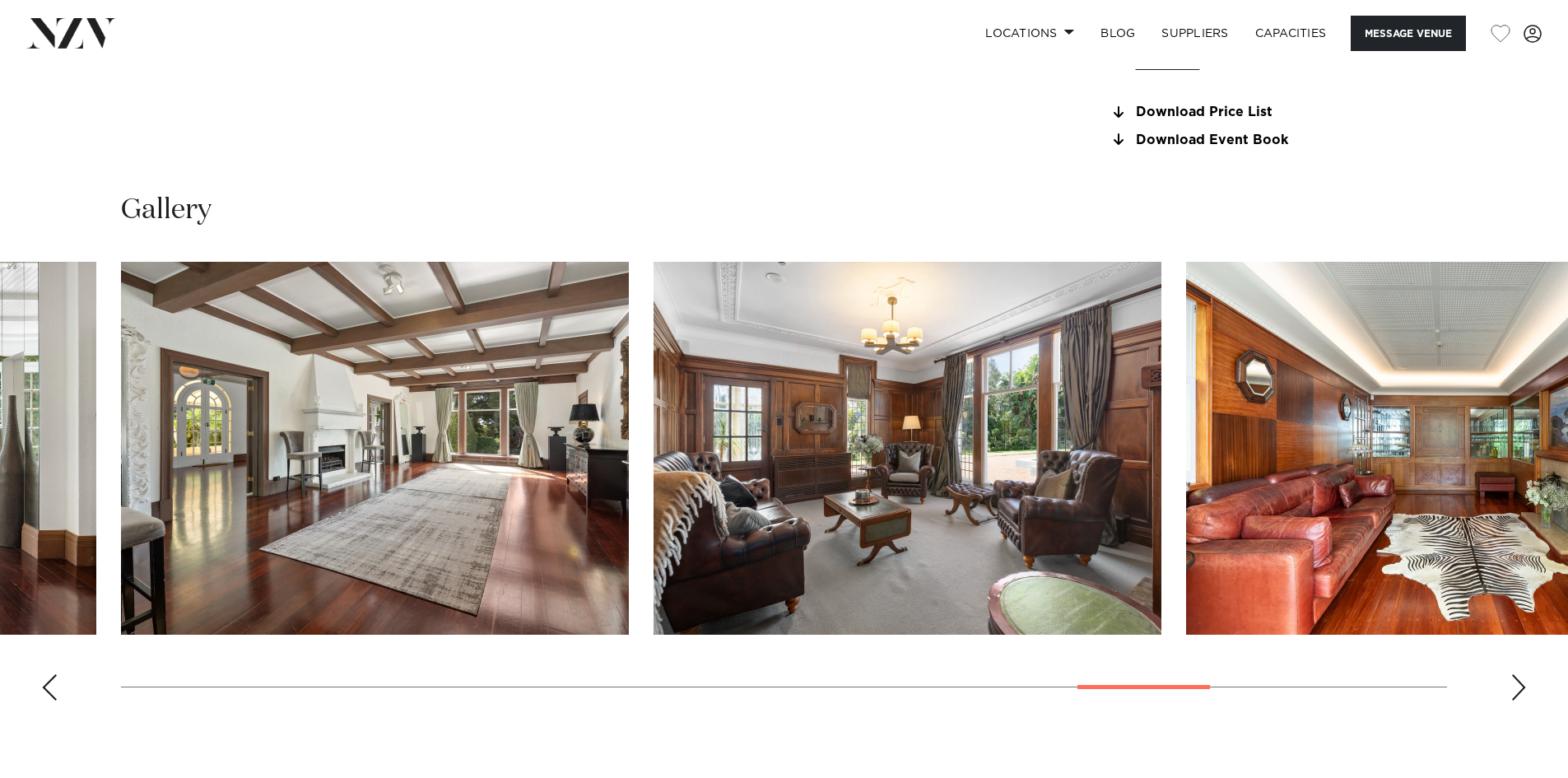
click at [1514, 684] on div "Next slide" at bounding box center [1518, 687] width 16 height 26
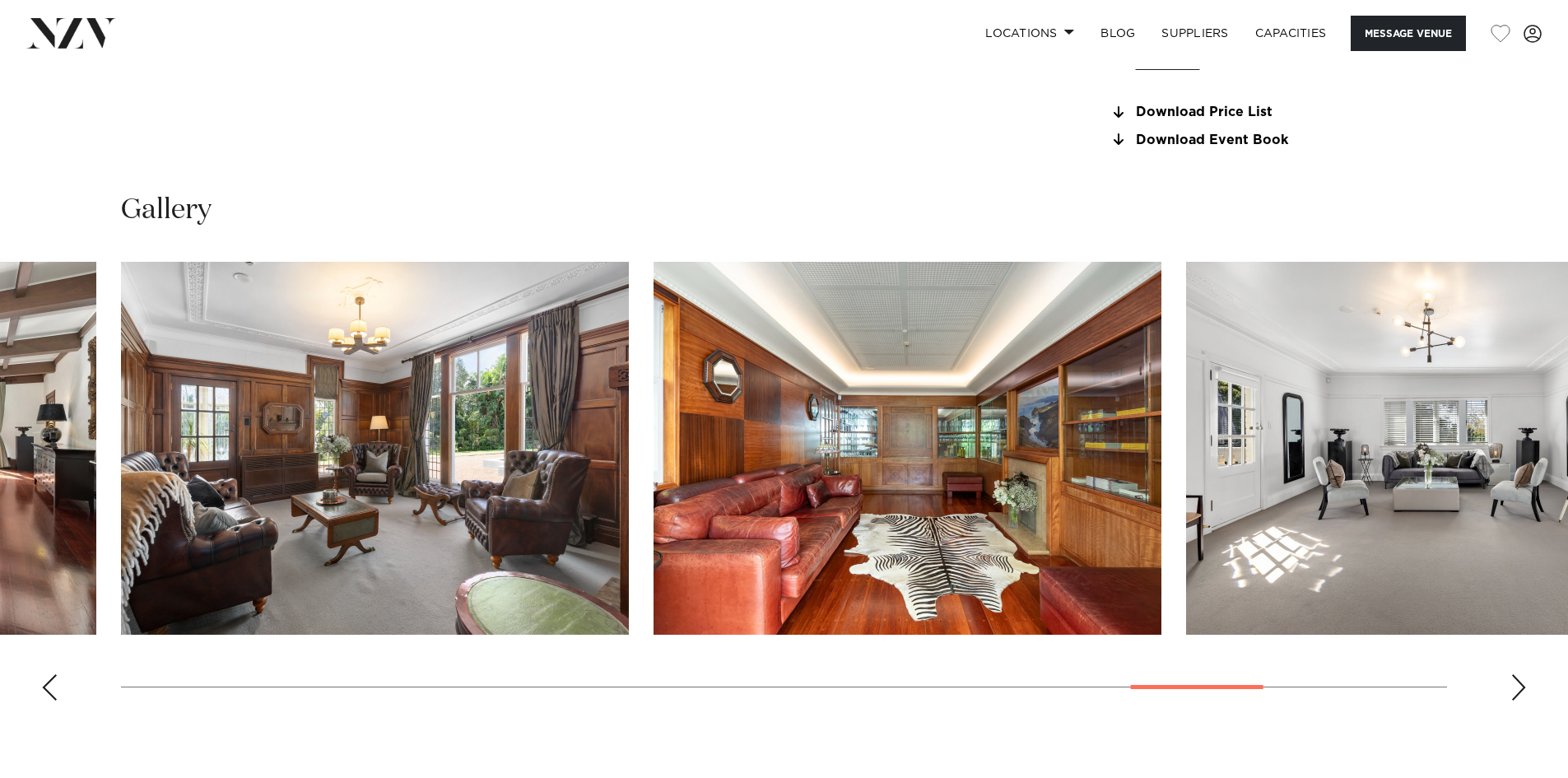
click at [1514, 684] on div "Next slide" at bounding box center [1518, 687] width 16 height 26
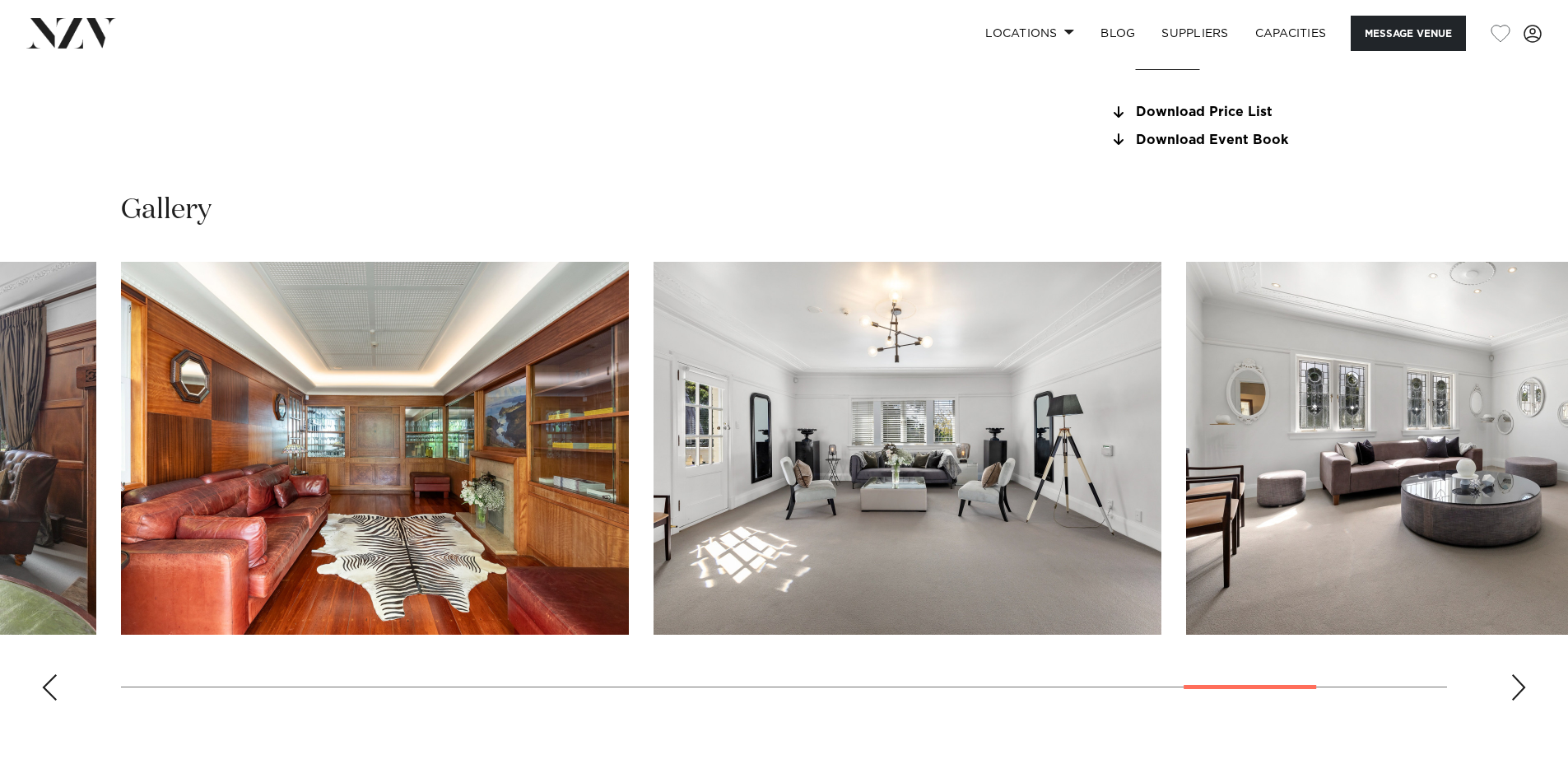
click at [1514, 684] on div "Next slide" at bounding box center [1518, 687] width 16 height 26
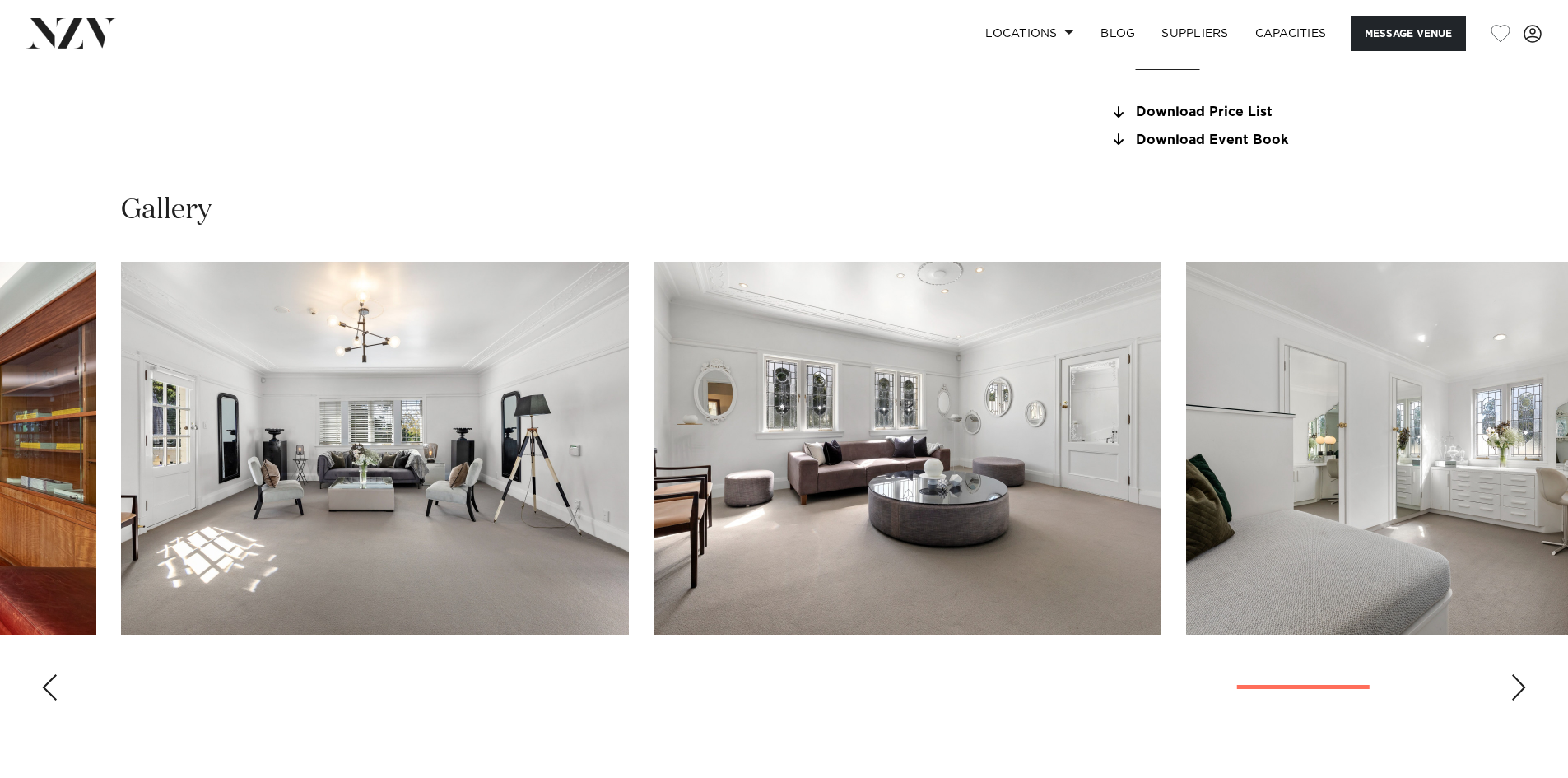
click at [1514, 684] on div "Next slide" at bounding box center [1518, 687] width 16 height 26
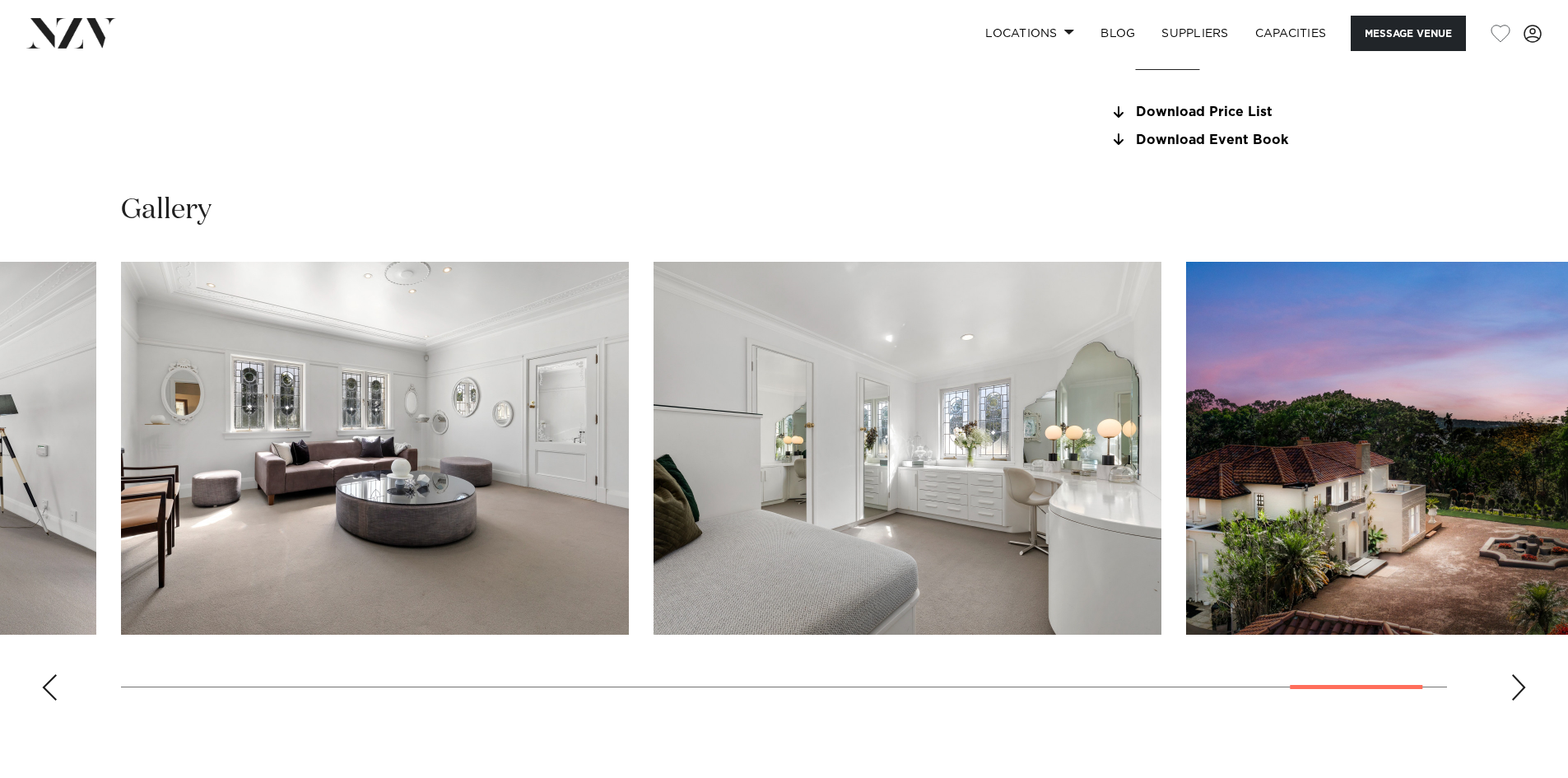
click at [1514, 684] on div "Next slide" at bounding box center [1518, 687] width 16 height 26
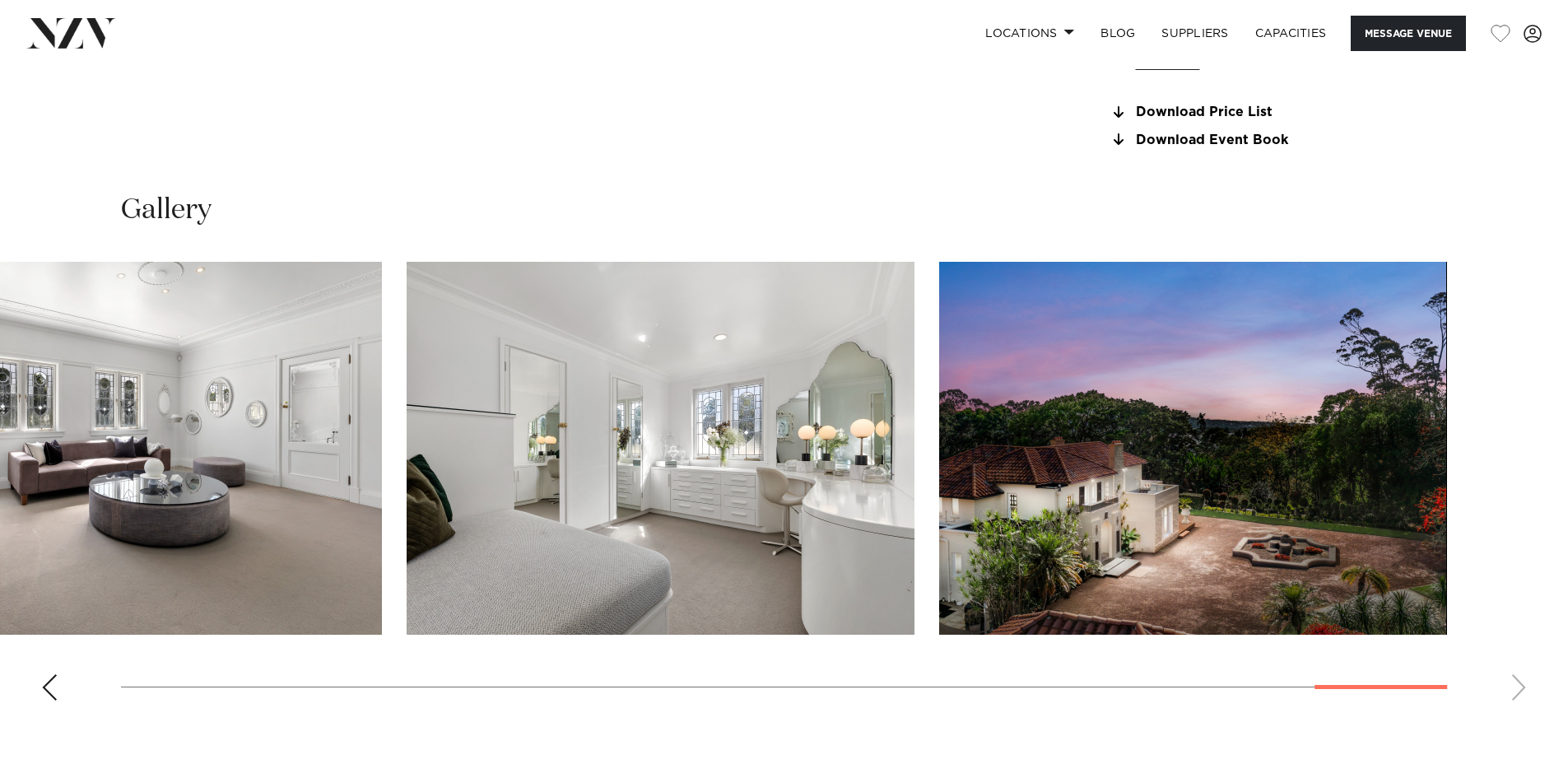
click at [1514, 684] on swiper-container at bounding box center [784, 487] width 1568 height 452
click at [54, 693] on div "Previous slide" at bounding box center [49, 687] width 16 height 26
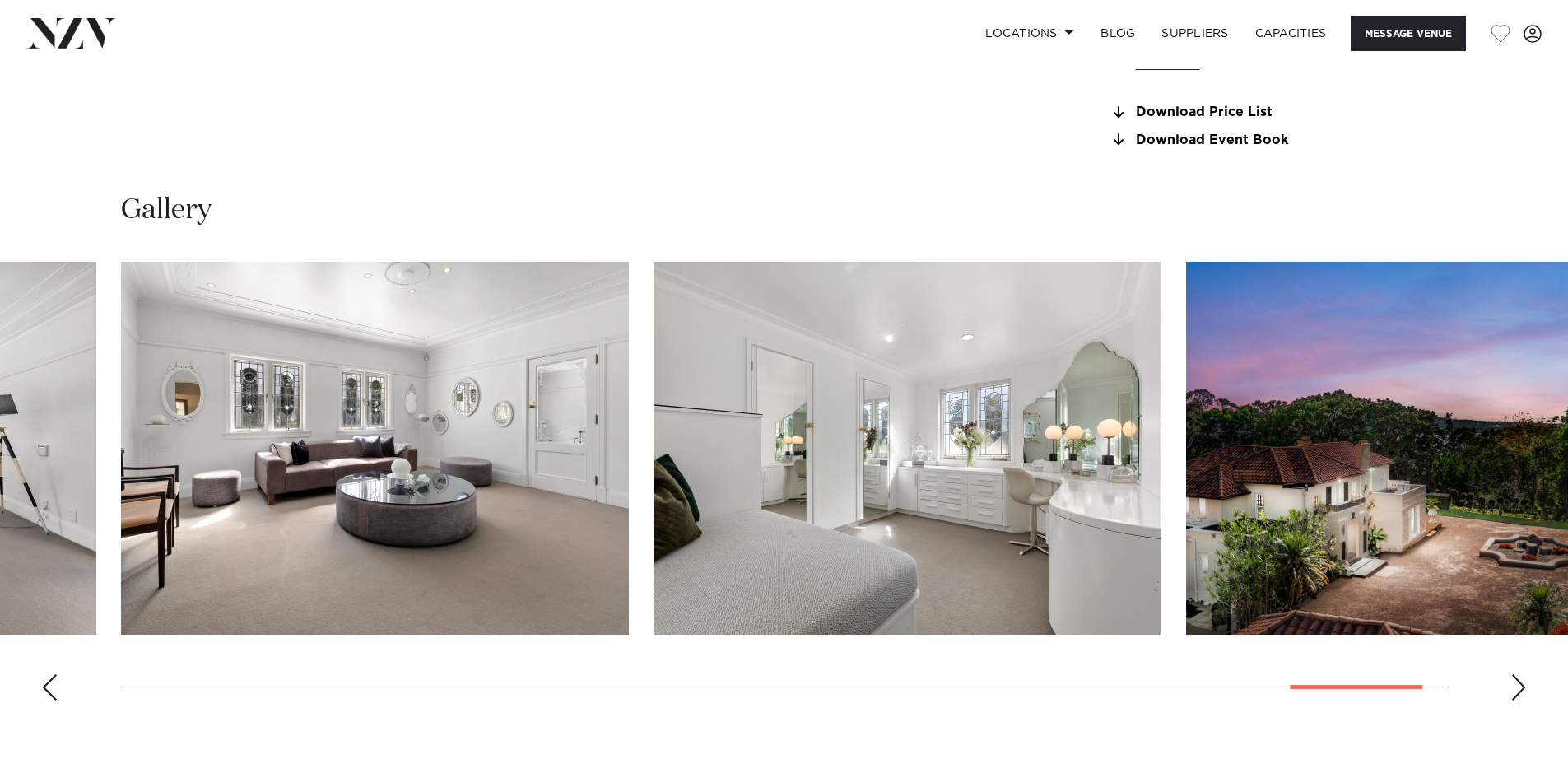
click at [49, 693] on div "Previous slide" at bounding box center [49, 687] width 16 height 26
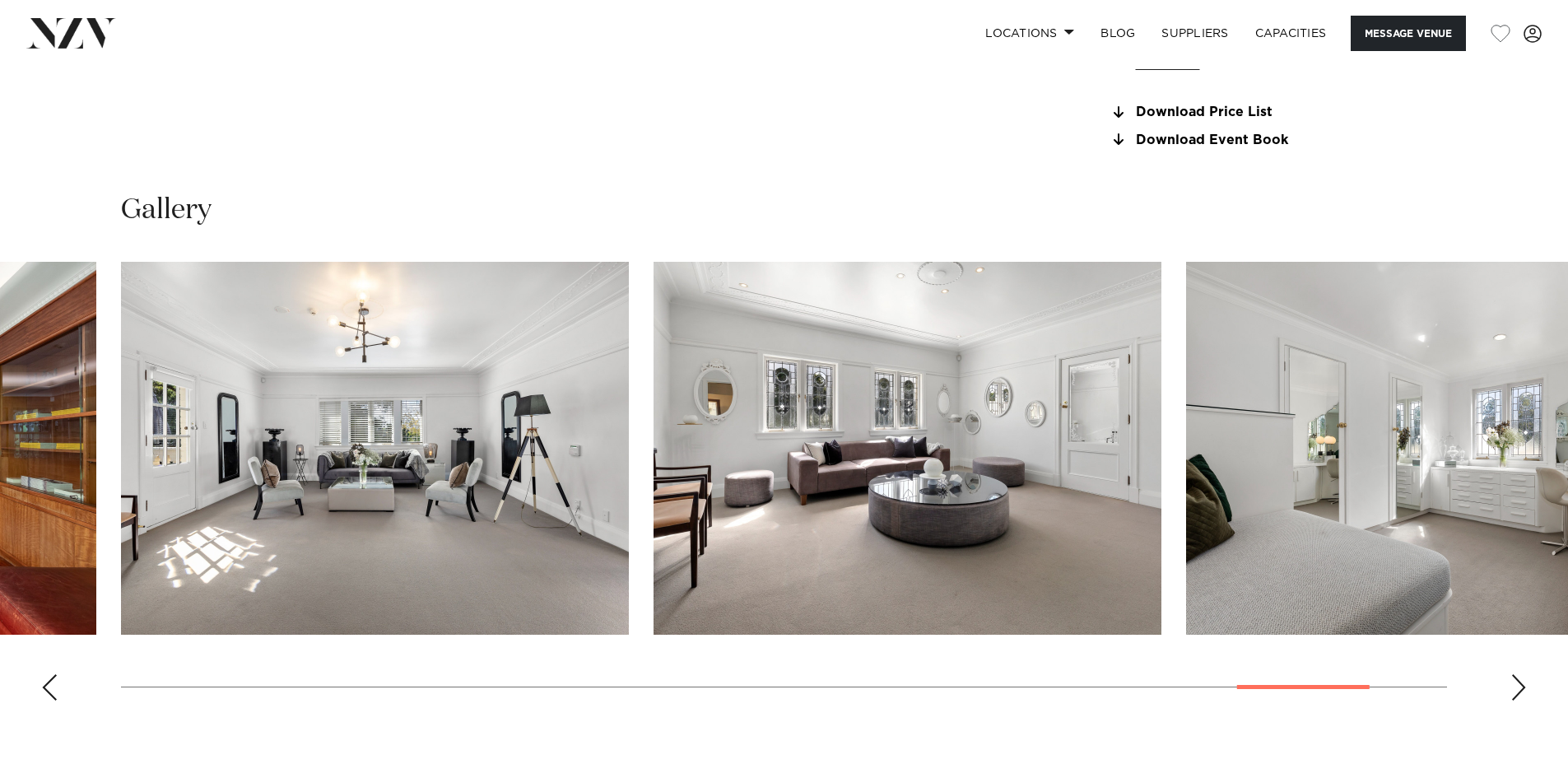
click at [49, 693] on div "Previous slide" at bounding box center [49, 687] width 16 height 26
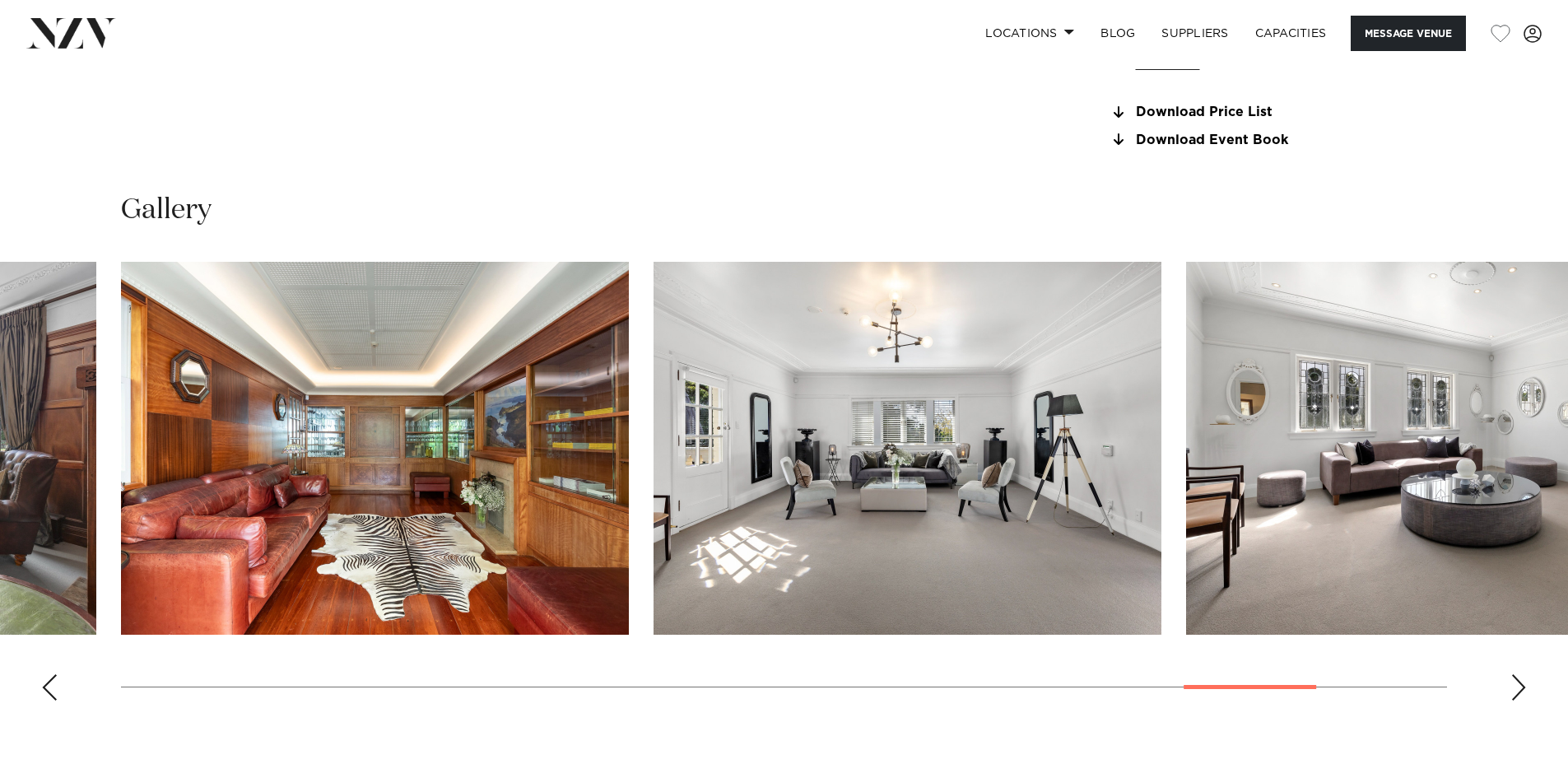
click at [49, 693] on div "Previous slide" at bounding box center [49, 687] width 16 height 26
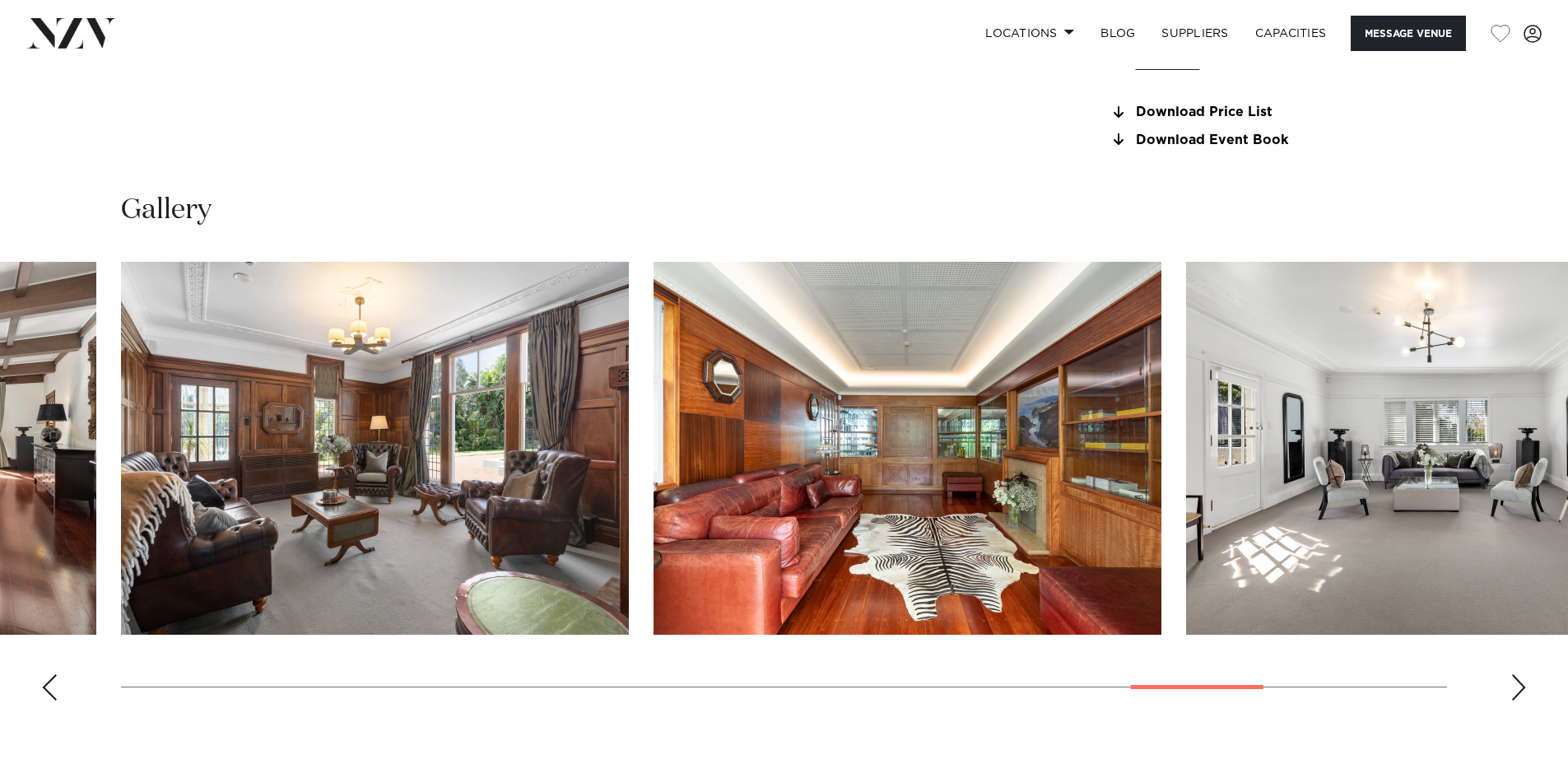
click at [49, 693] on div "Previous slide" at bounding box center [49, 687] width 16 height 26
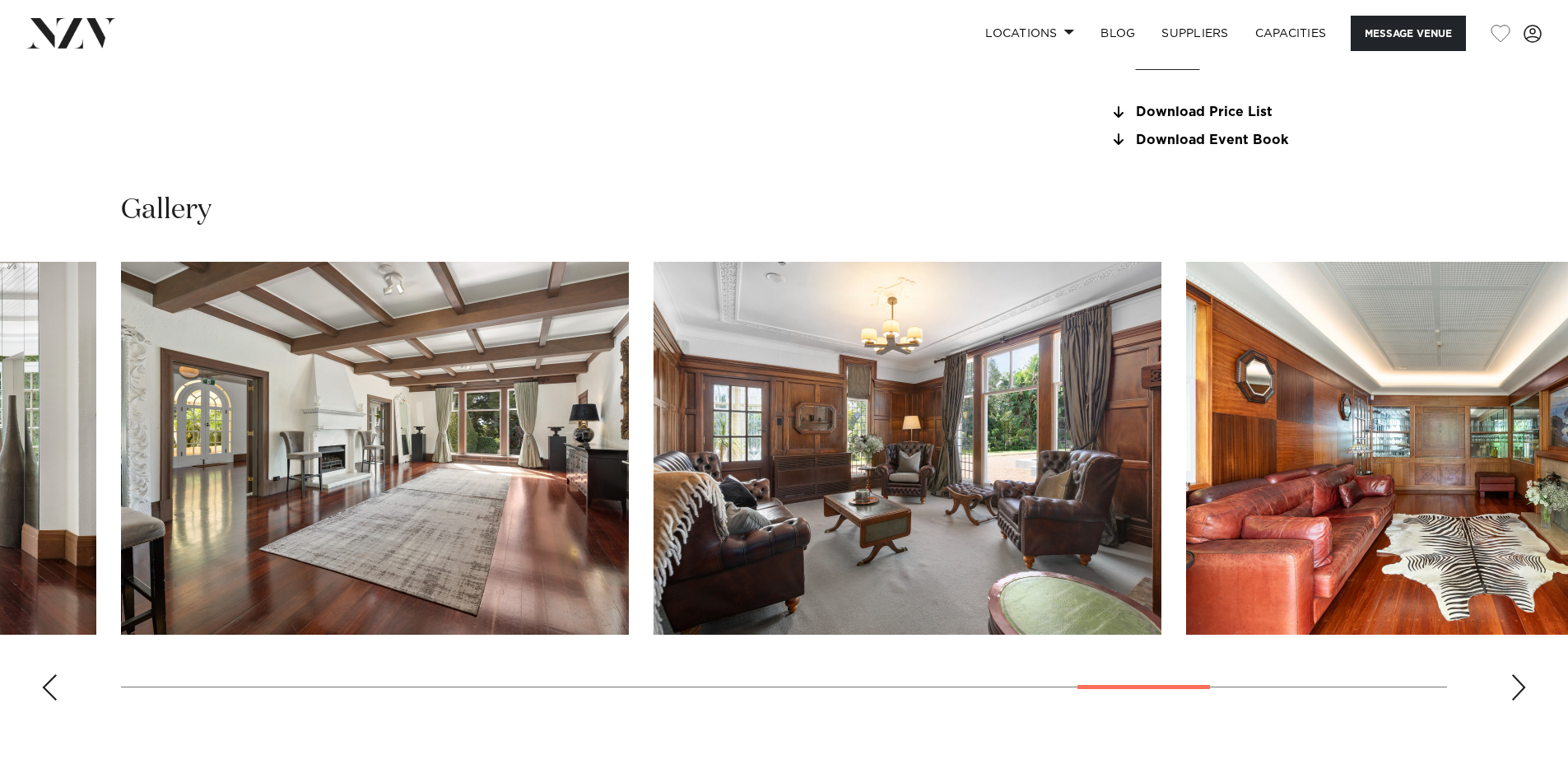
click at [49, 693] on div "Previous slide" at bounding box center [49, 687] width 16 height 26
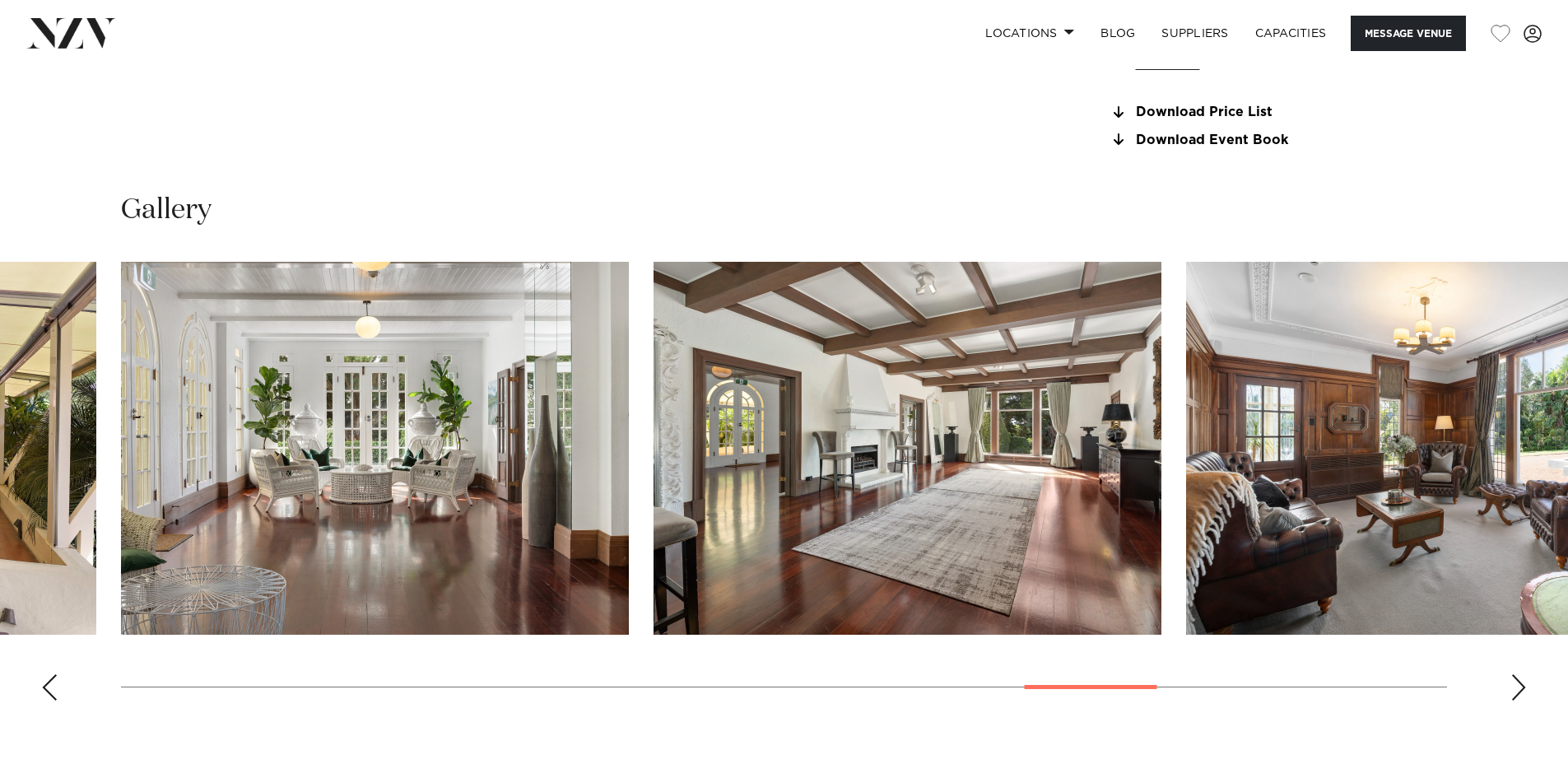
click at [49, 693] on div "Previous slide" at bounding box center [49, 687] width 16 height 26
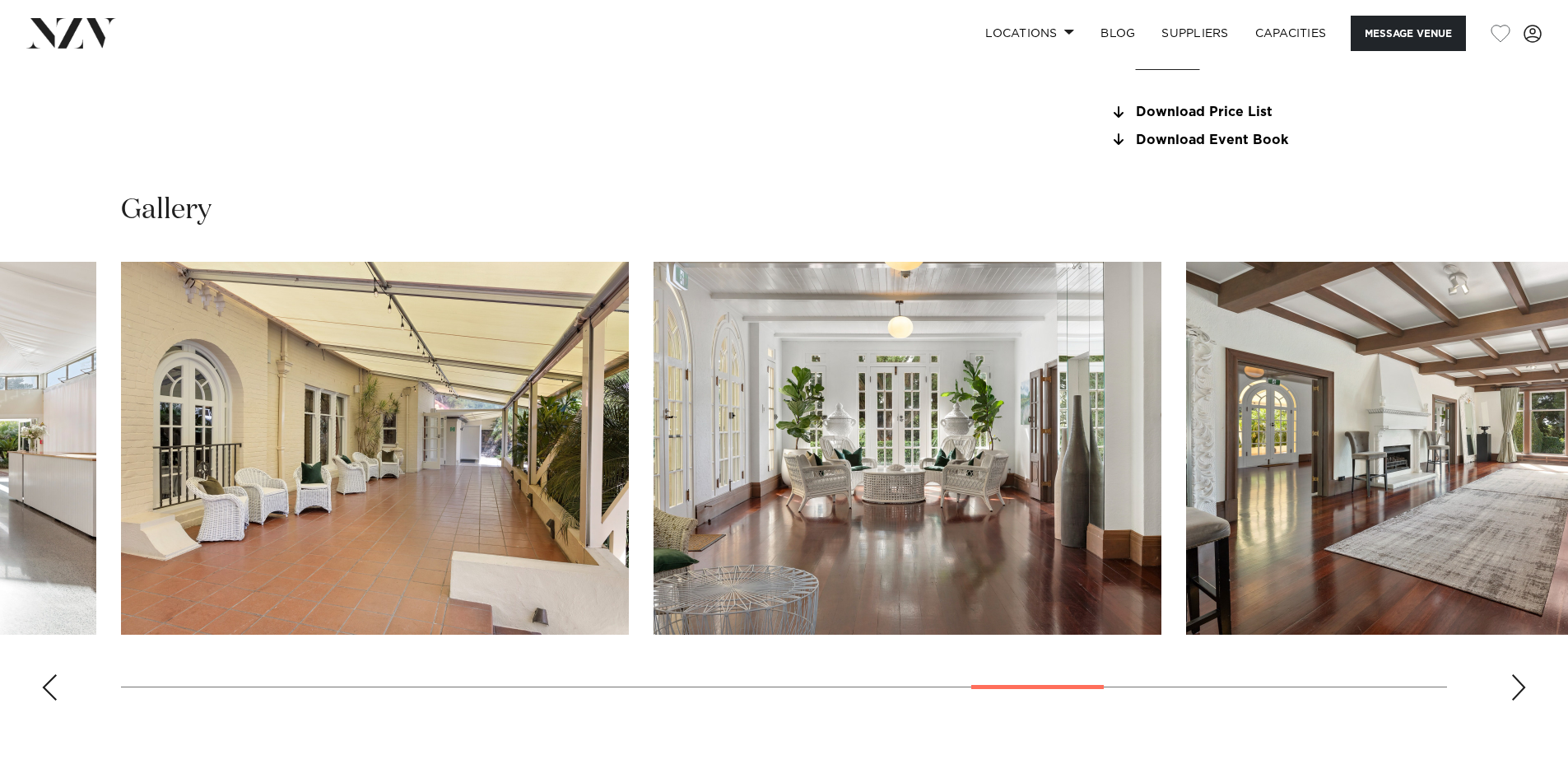
click at [49, 693] on div "Previous slide" at bounding box center [49, 687] width 16 height 26
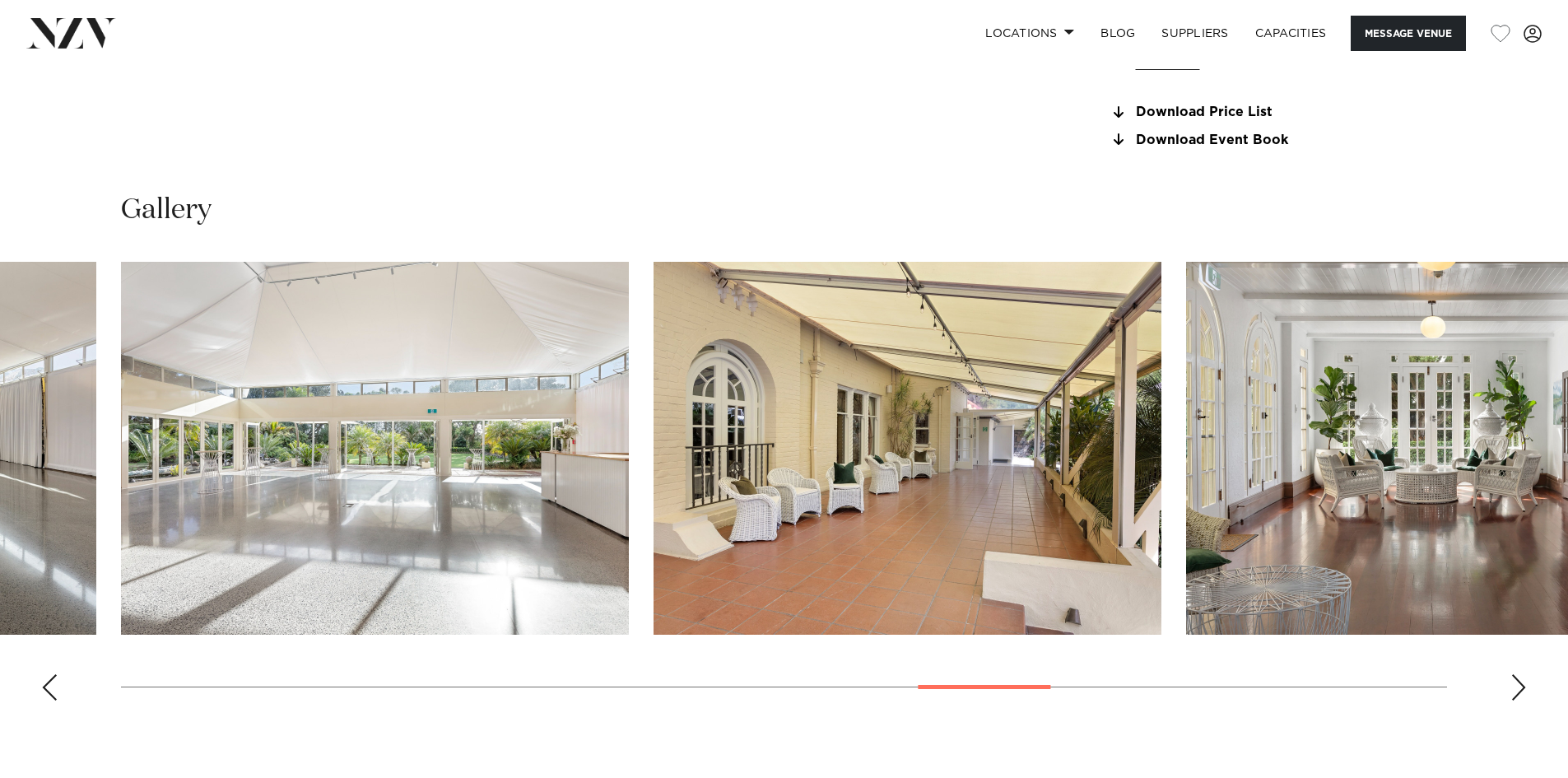
click at [52, 688] on div "Previous slide" at bounding box center [49, 687] width 16 height 26
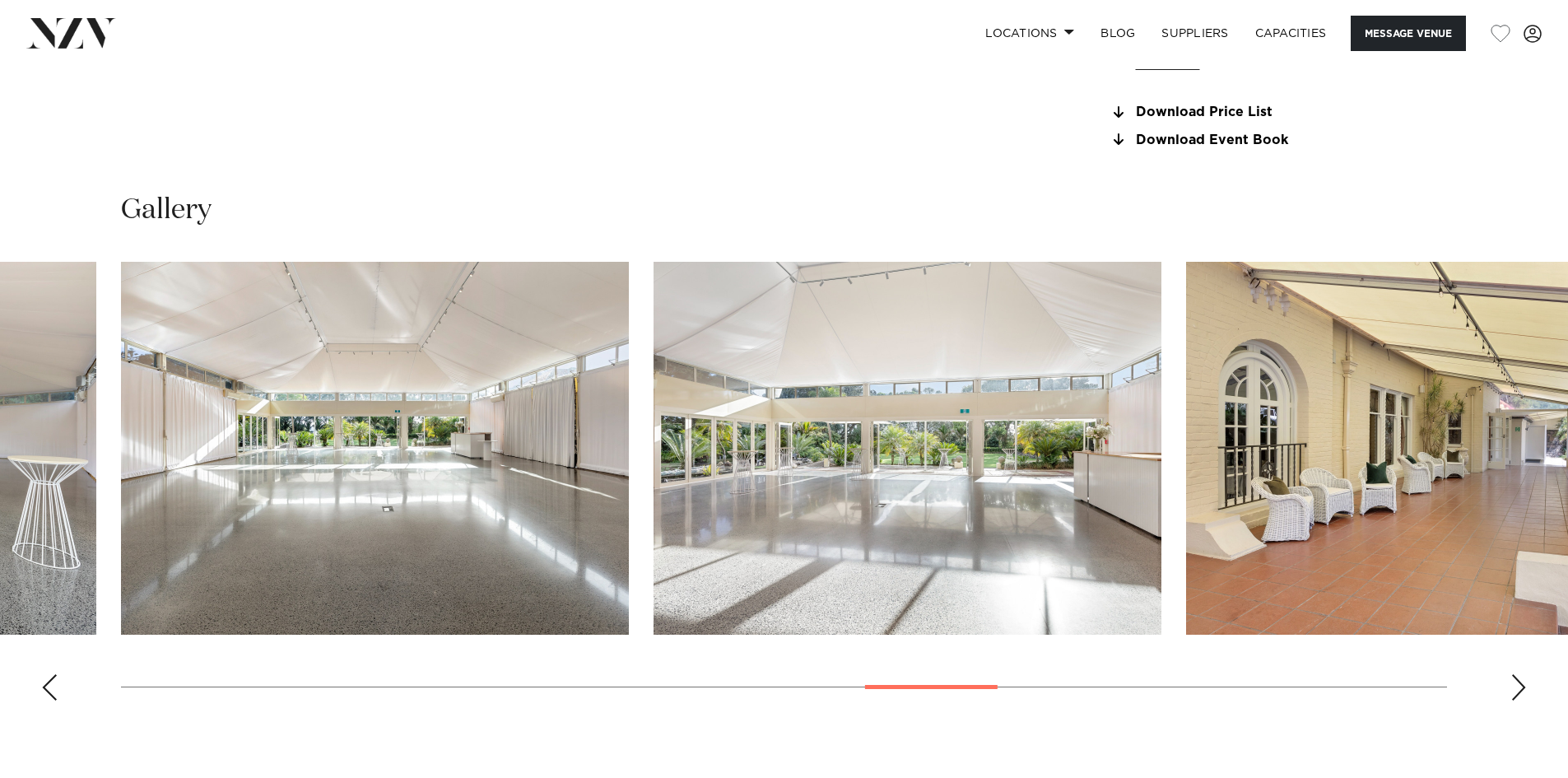
click at [50, 693] on div "Previous slide" at bounding box center [49, 687] width 16 height 26
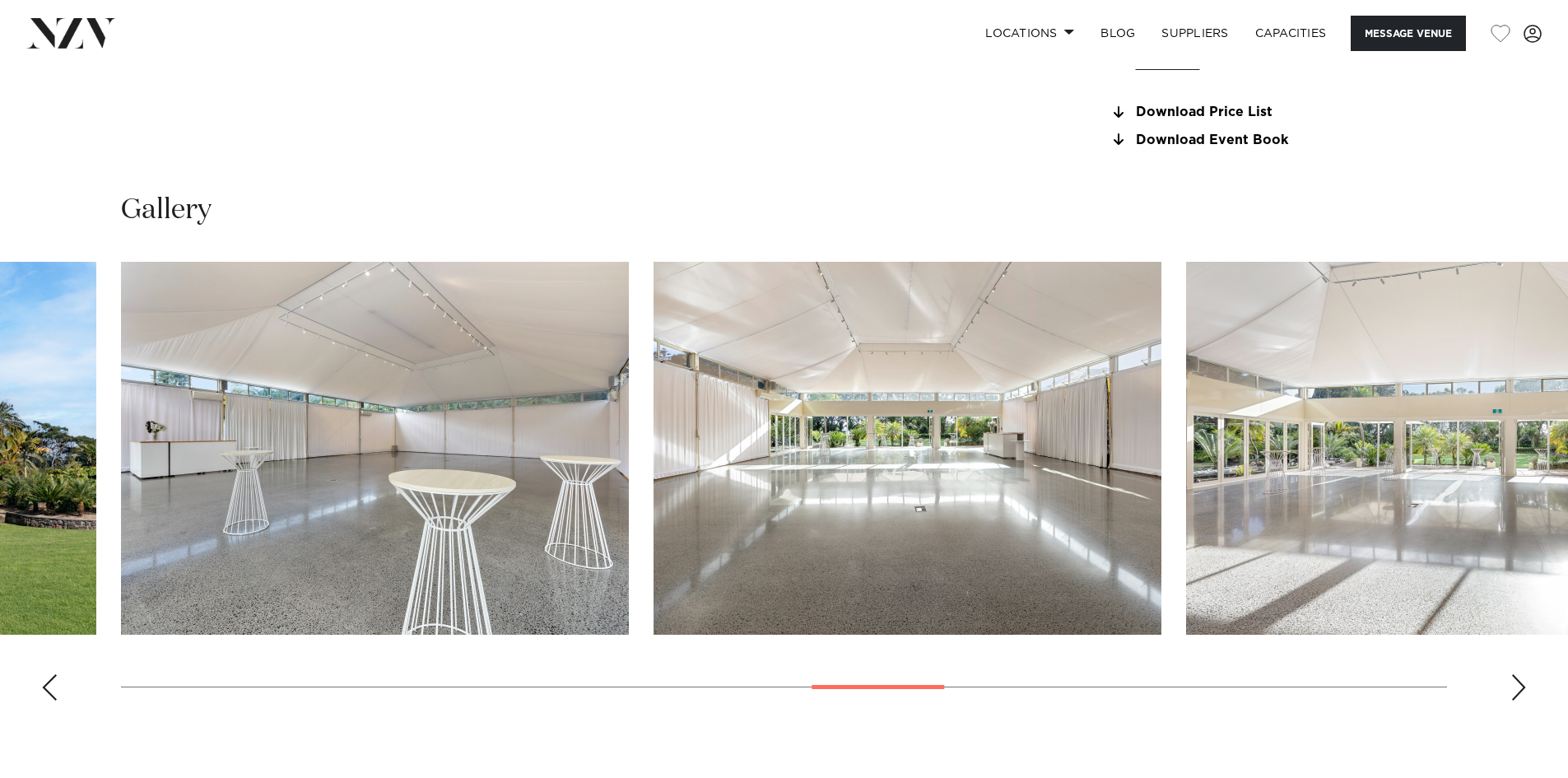
click at [53, 683] on div "Previous slide" at bounding box center [49, 687] width 16 height 26
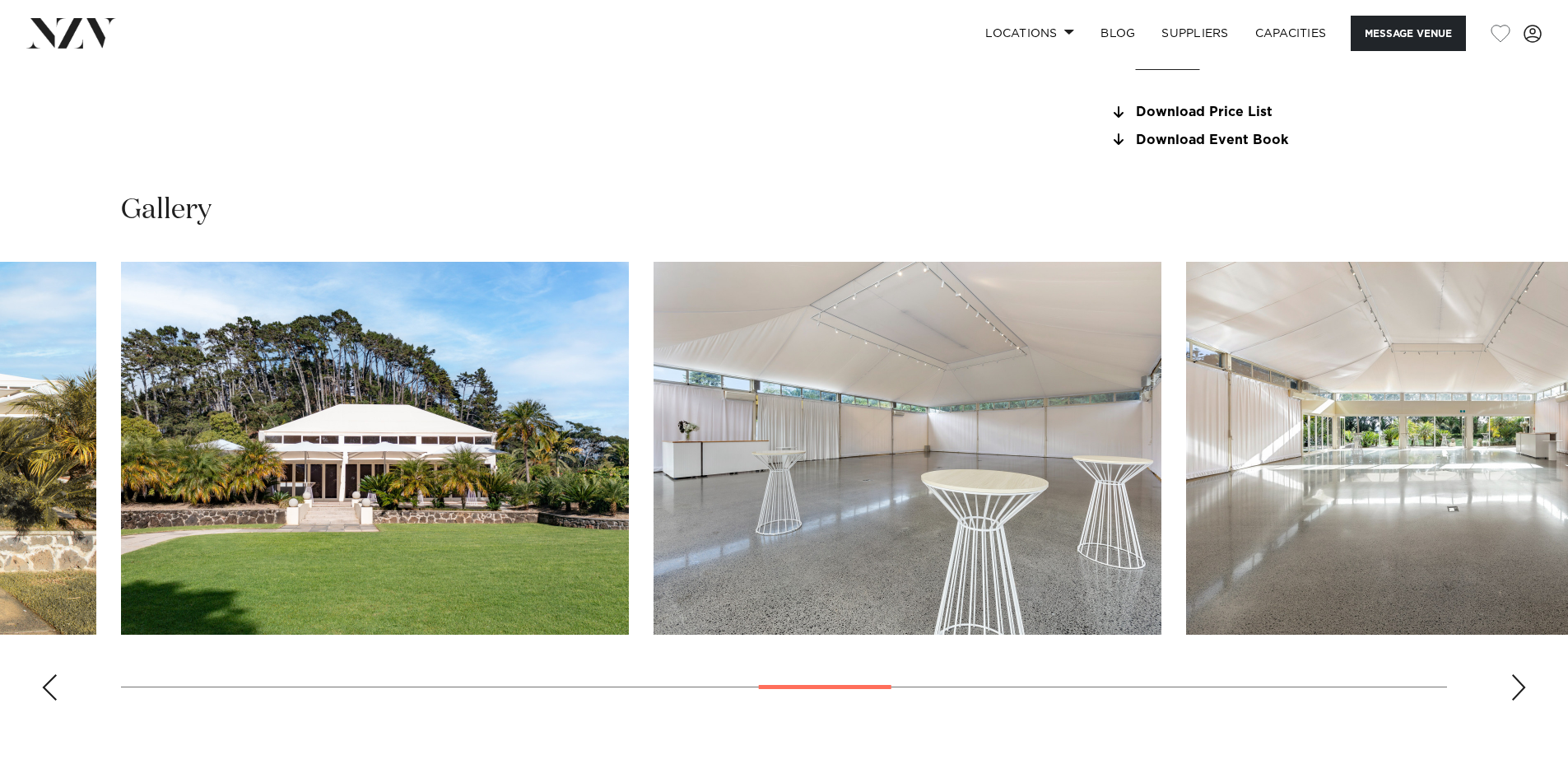
click at [51, 684] on div "Previous slide" at bounding box center [49, 687] width 16 height 26
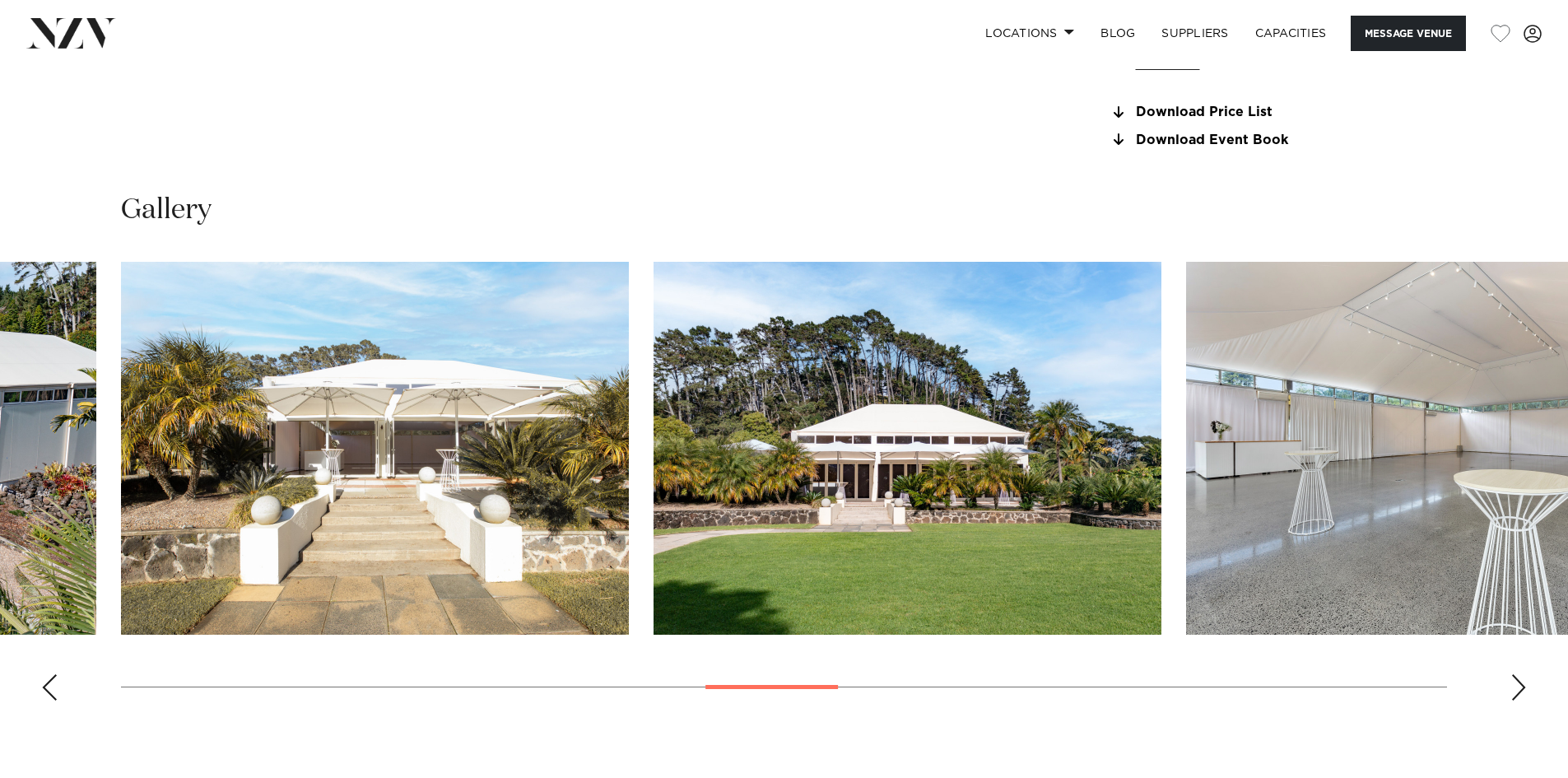
click at [51, 684] on div "Previous slide" at bounding box center [49, 687] width 16 height 26
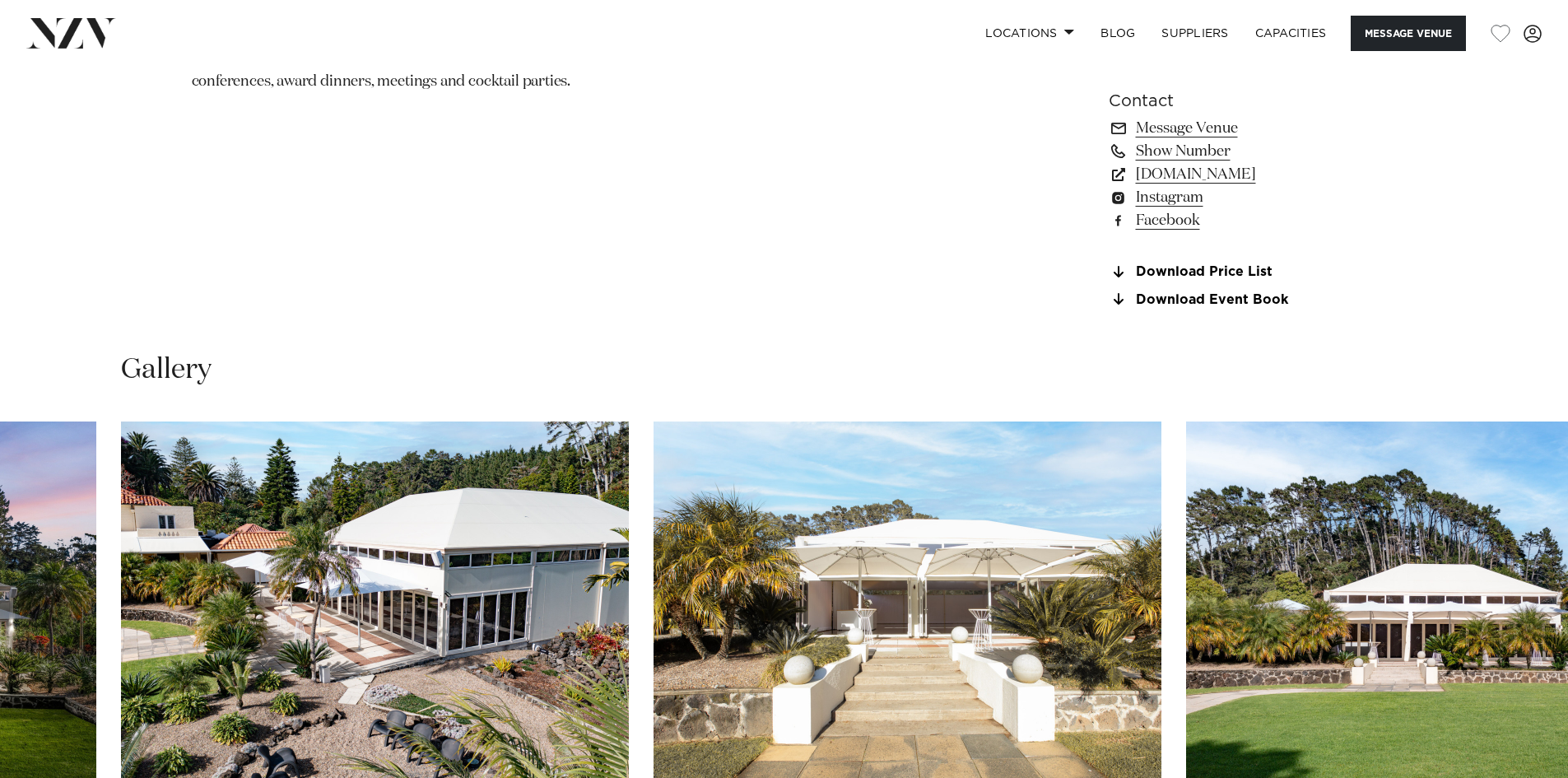
scroll to position [1234, 0]
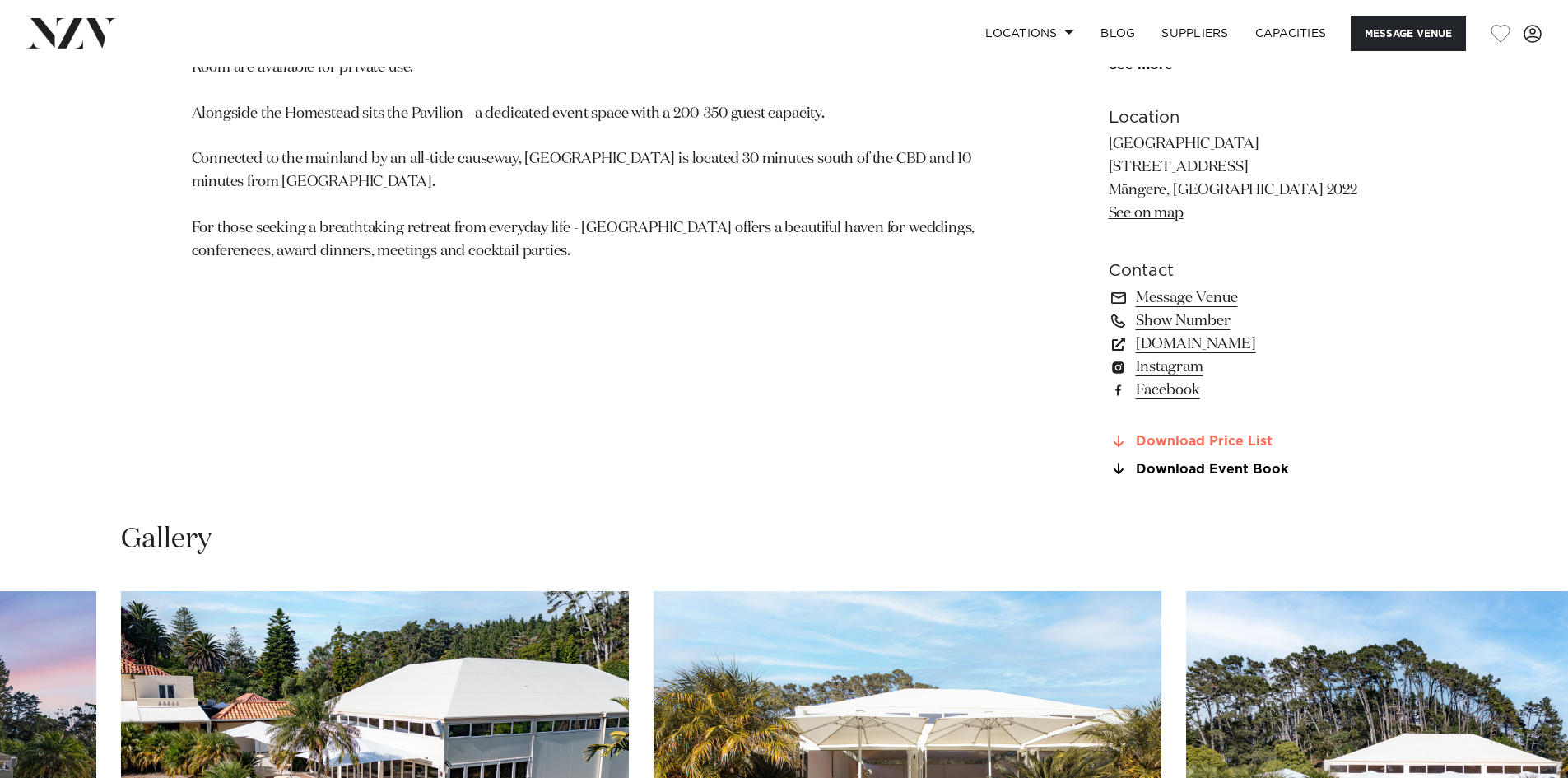
click at [1141, 445] on link "Download Price List" at bounding box center [1242, 442] width 268 height 15
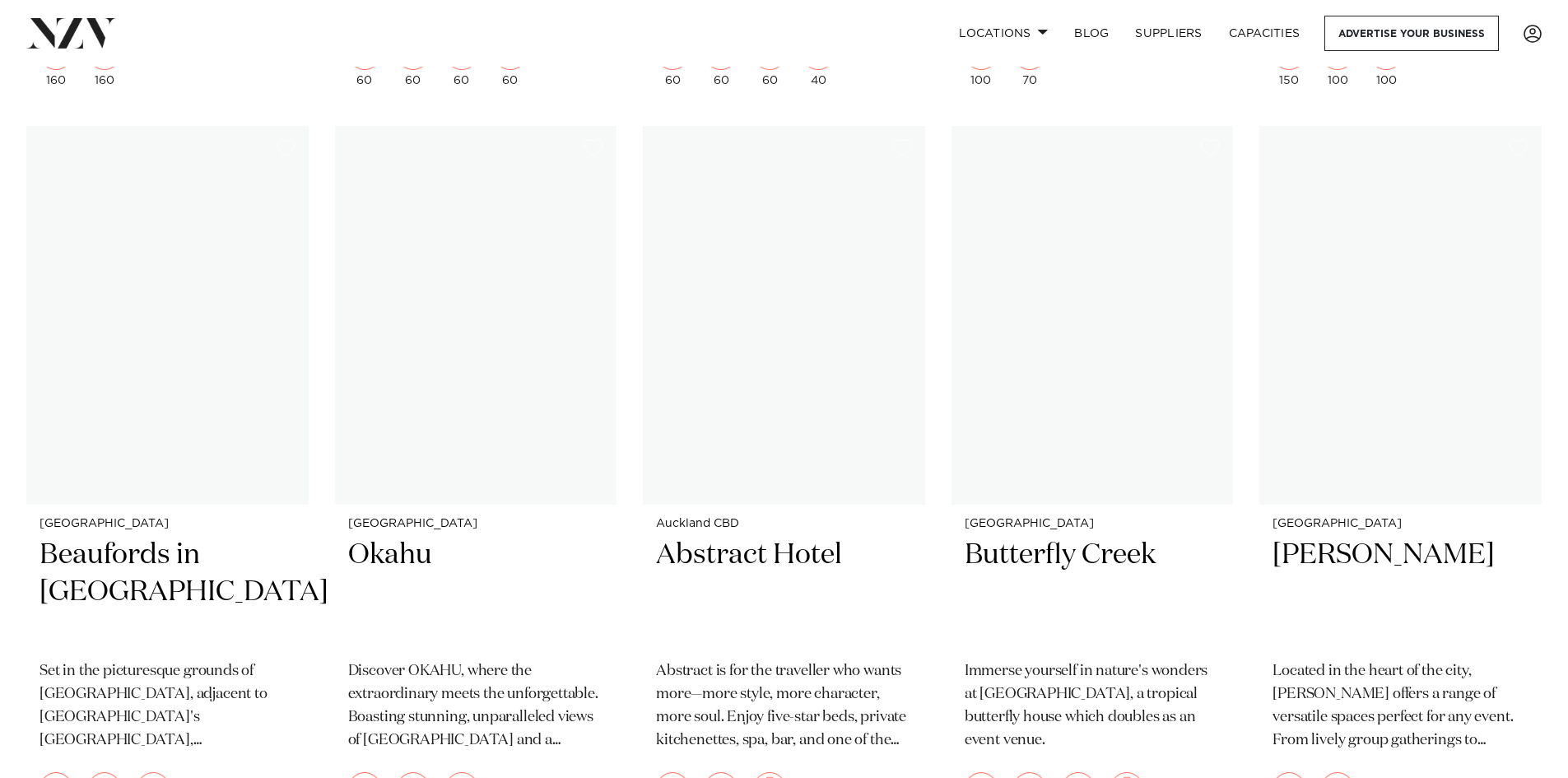
scroll to position [16597, 0]
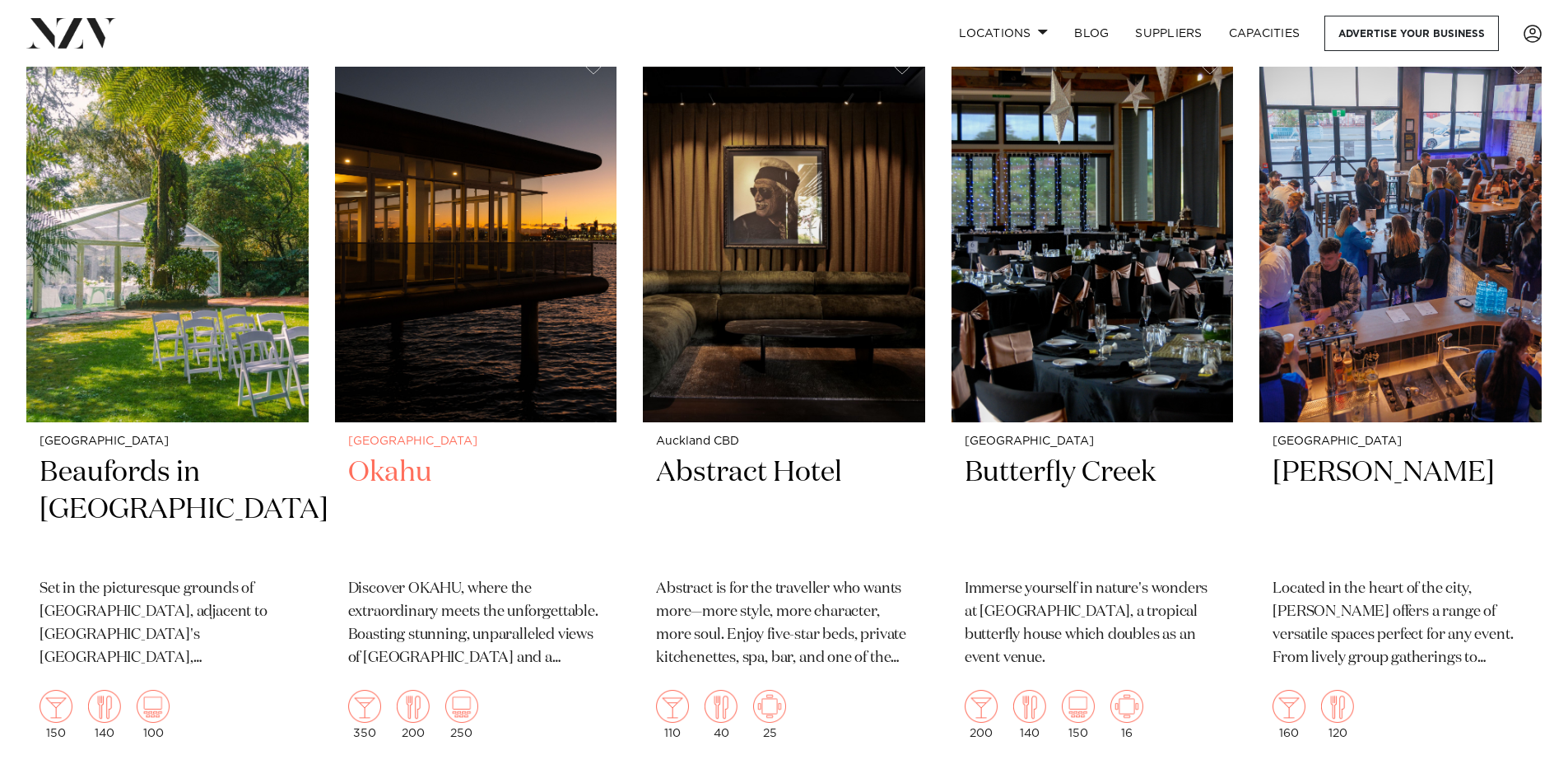
click at [490, 327] on img at bounding box center [476, 232] width 282 height 378
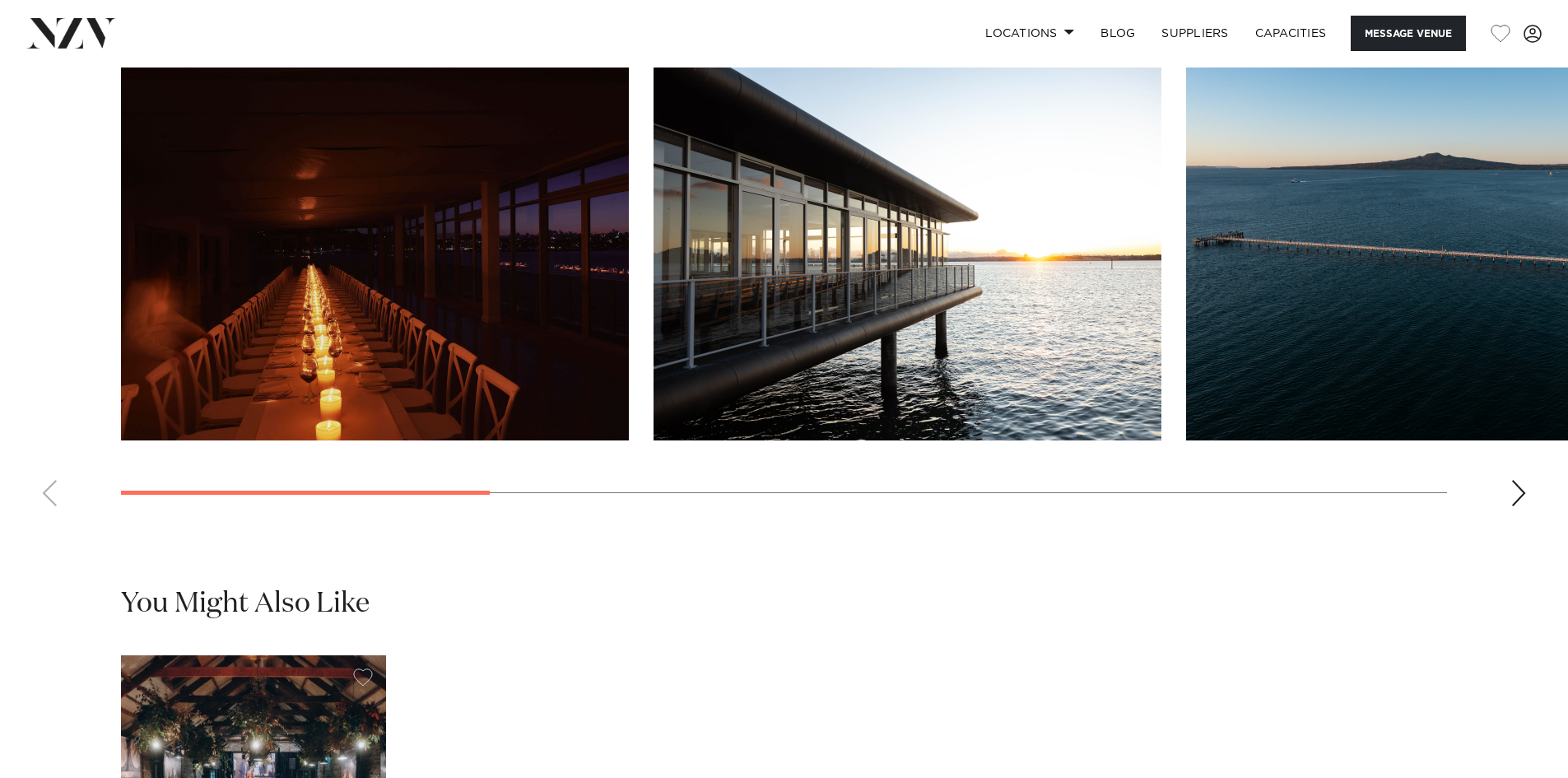
scroll to position [1728, 0]
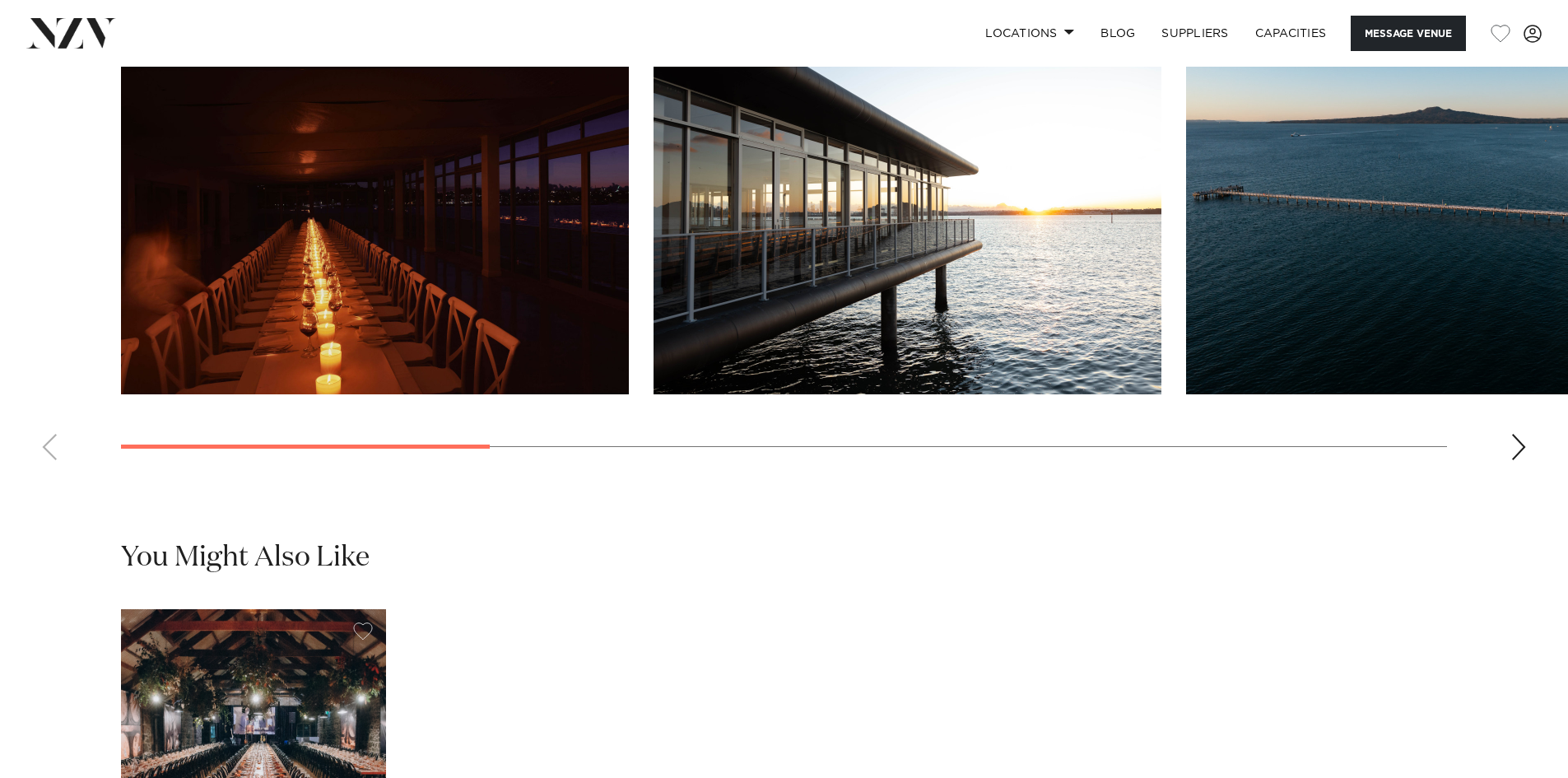
click at [1518, 460] on div "Next slide" at bounding box center [1518, 447] width 16 height 26
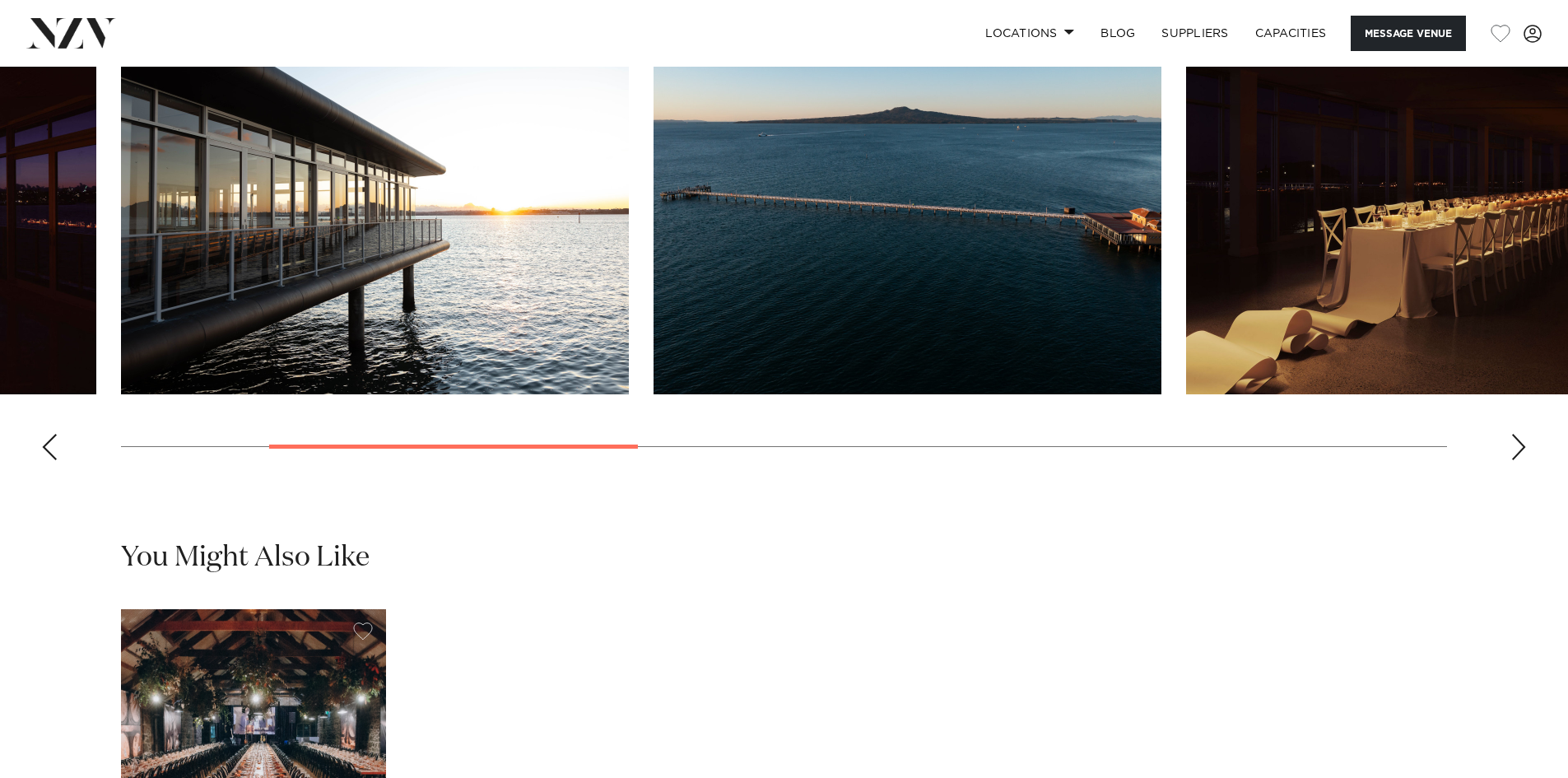
click at [1518, 460] on div "Next slide" at bounding box center [1518, 447] width 16 height 26
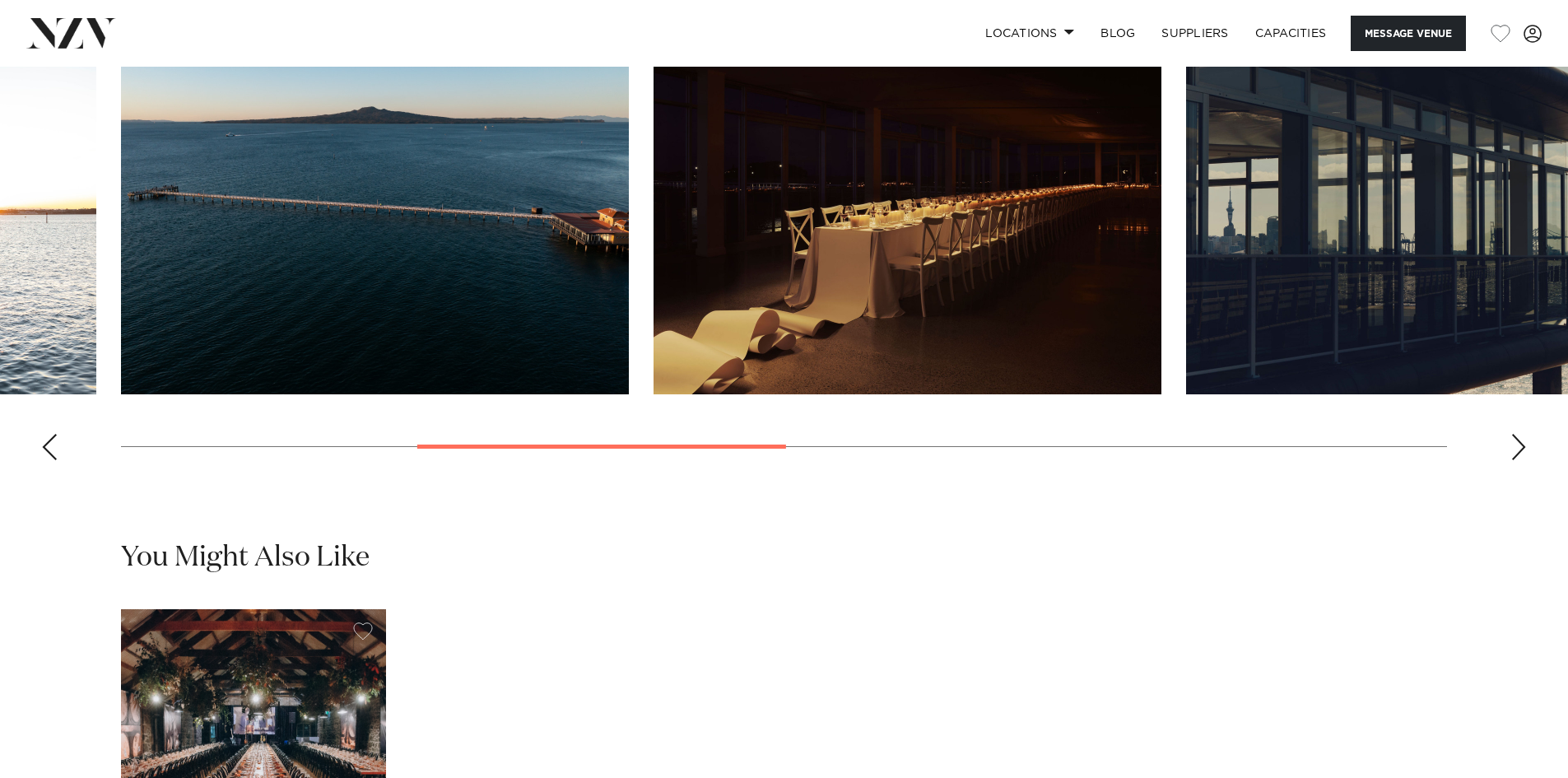
click at [1515, 460] on div "Next slide" at bounding box center [1518, 447] width 16 height 26
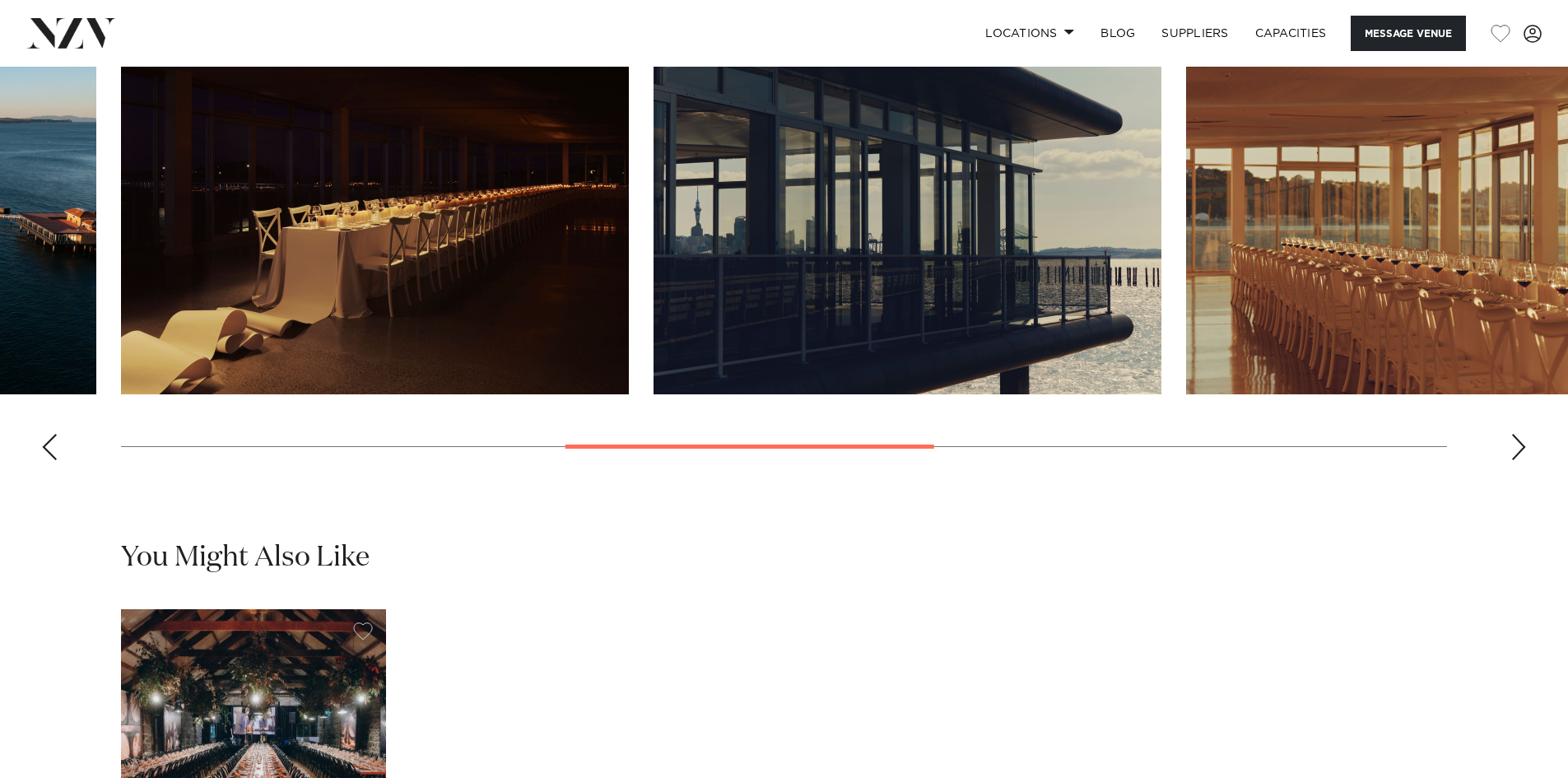
click at [1515, 460] on div "Next slide" at bounding box center [1518, 447] width 16 height 26
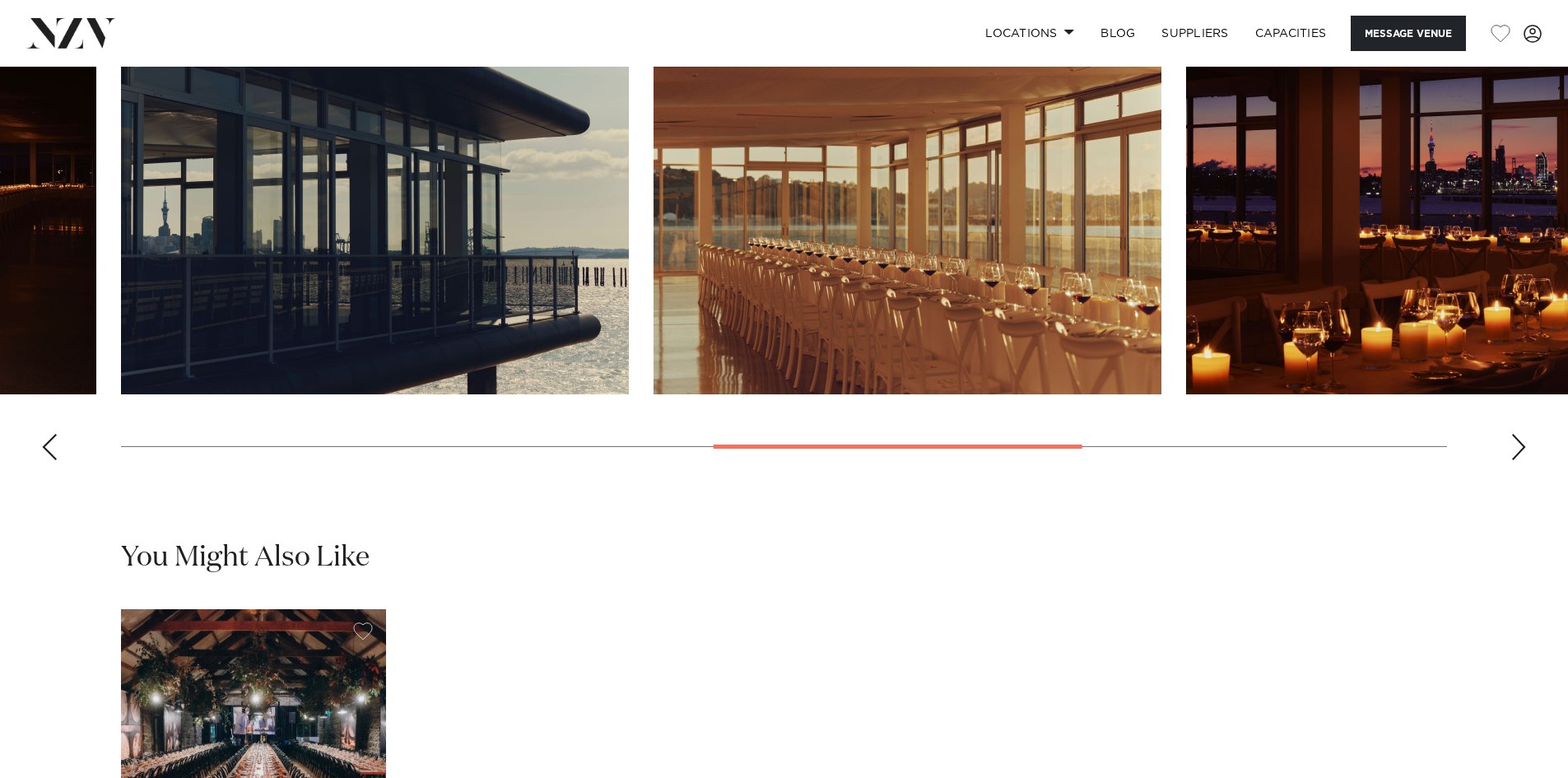
click at [1514, 460] on div "Next slide" at bounding box center [1518, 447] width 16 height 26
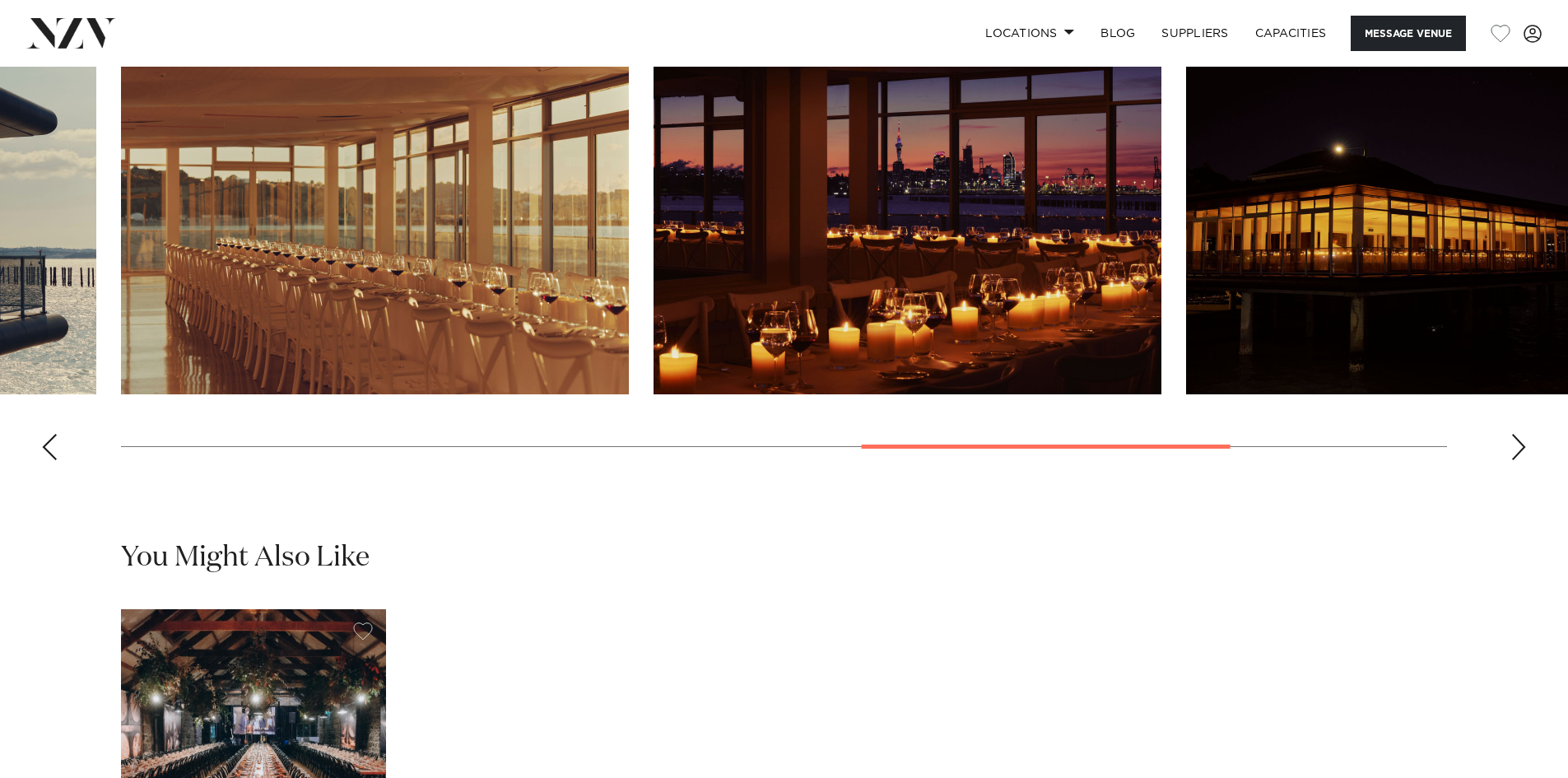
click at [1514, 460] on div "Next slide" at bounding box center [1518, 447] width 16 height 26
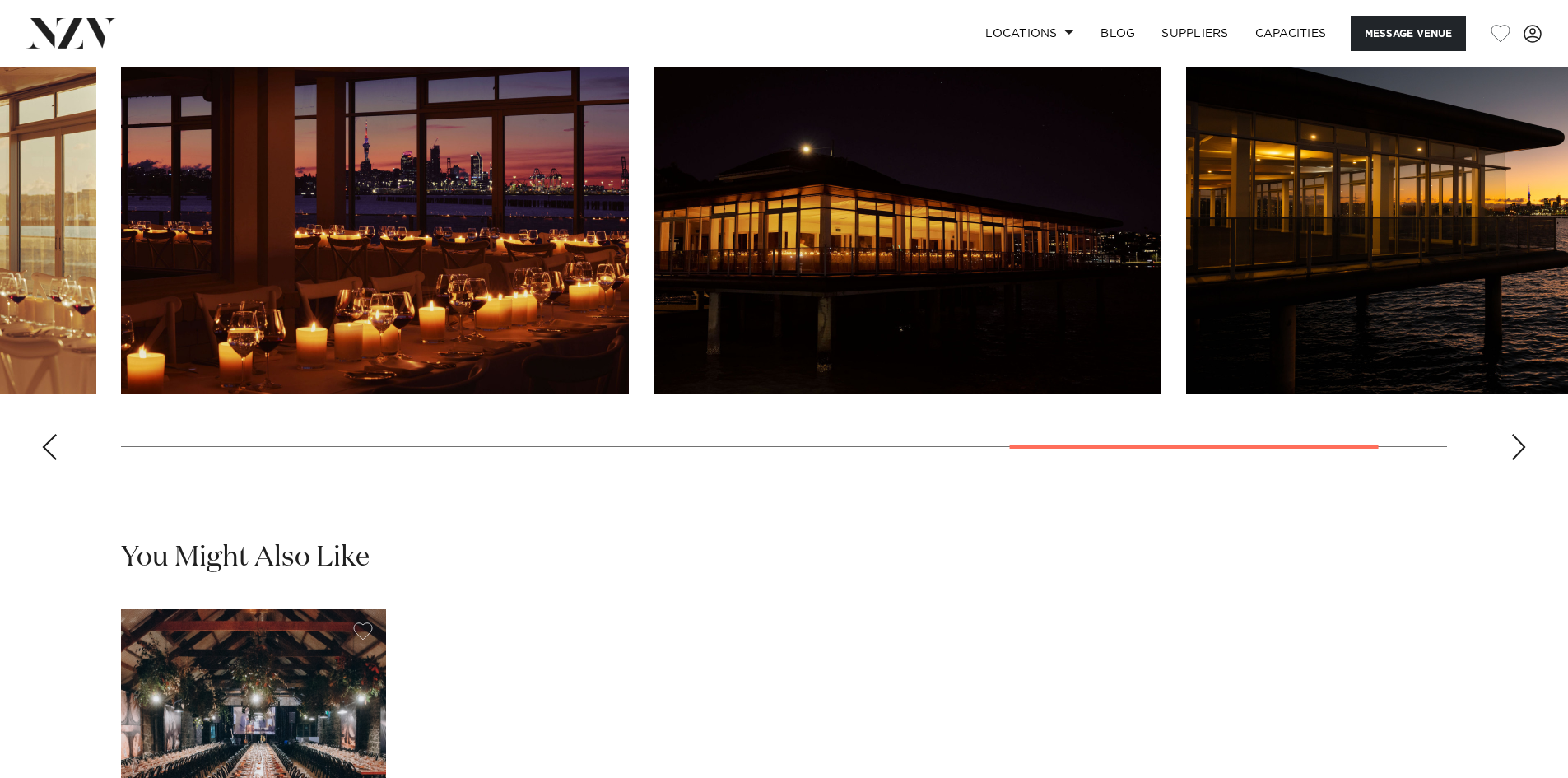
click at [1514, 460] on div "Next slide" at bounding box center [1518, 447] width 16 height 26
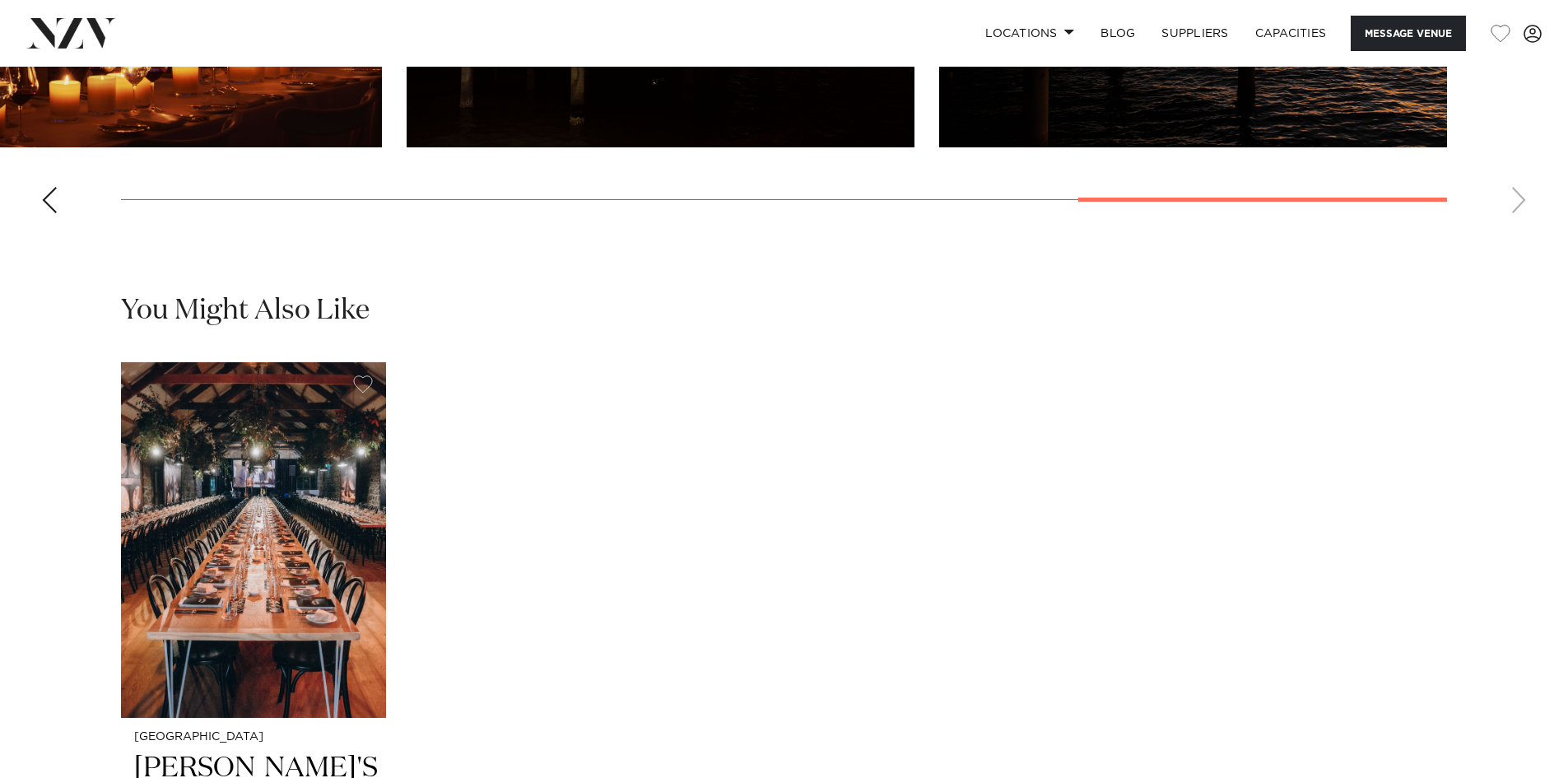
scroll to position [1563, 0]
